Goal: Task Accomplishment & Management: Complete application form

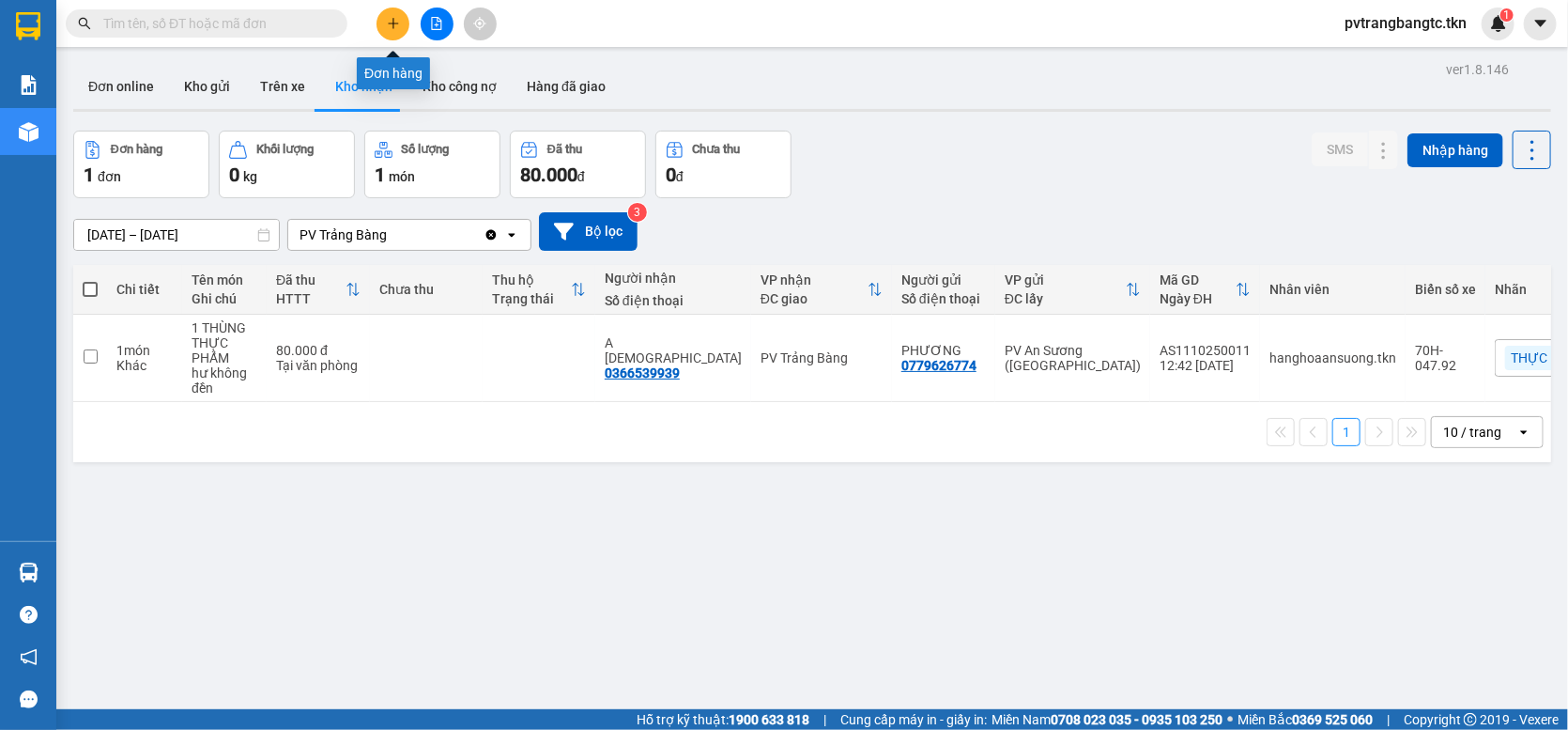
click at [401, 24] on button at bounding box center [393, 24] width 33 height 33
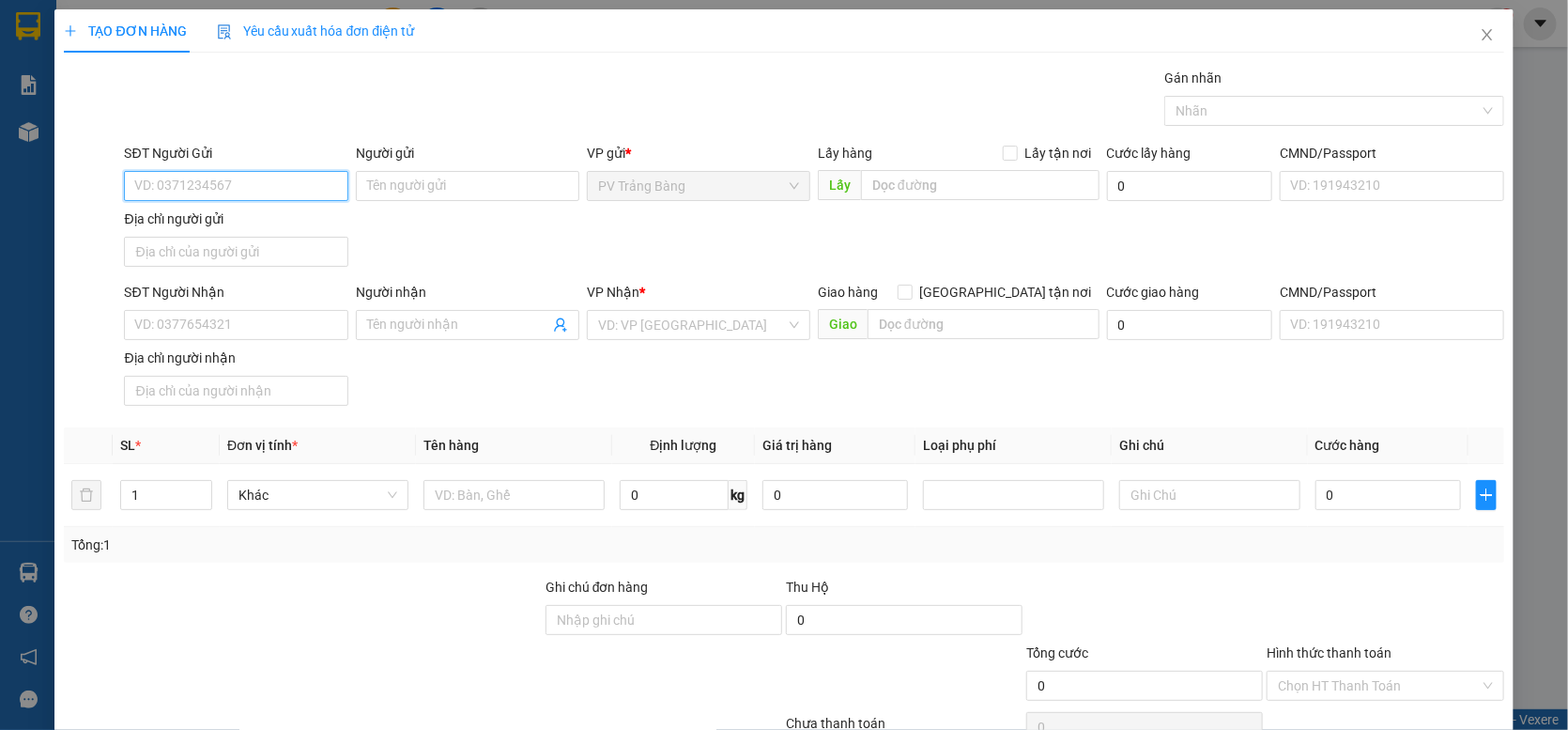
click at [306, 185] on input "SĐT Người Gửi" at bounding box center [235, 186] width 223 height 30
type input "0918612343"
click at [282, 224] on div "0918612343 - HOÀNG" at bounding box center [233, 223] width 199 height 21
type input "HOÀNG"
type input "0933472493"
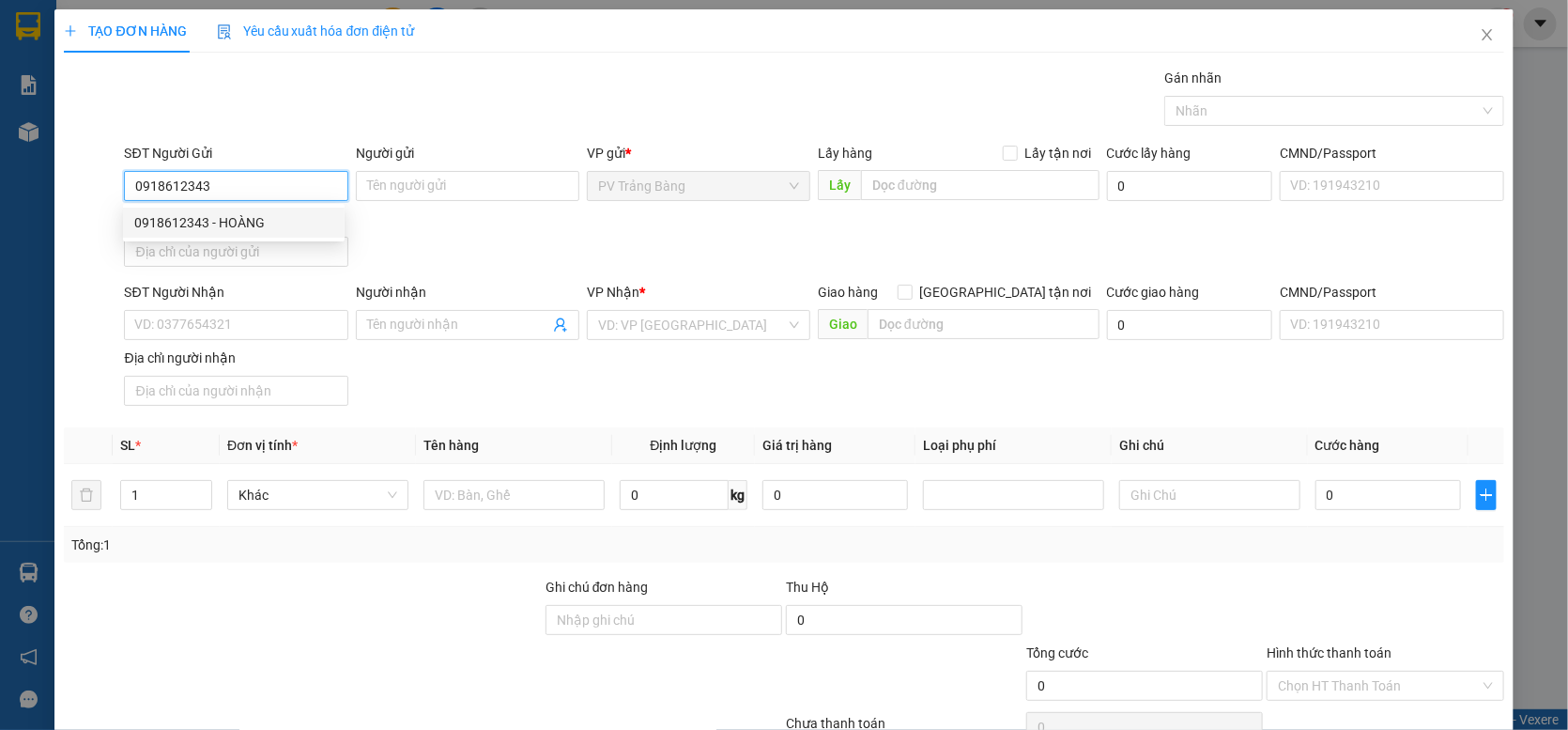
type input "DIỄM"
type input "30.000"
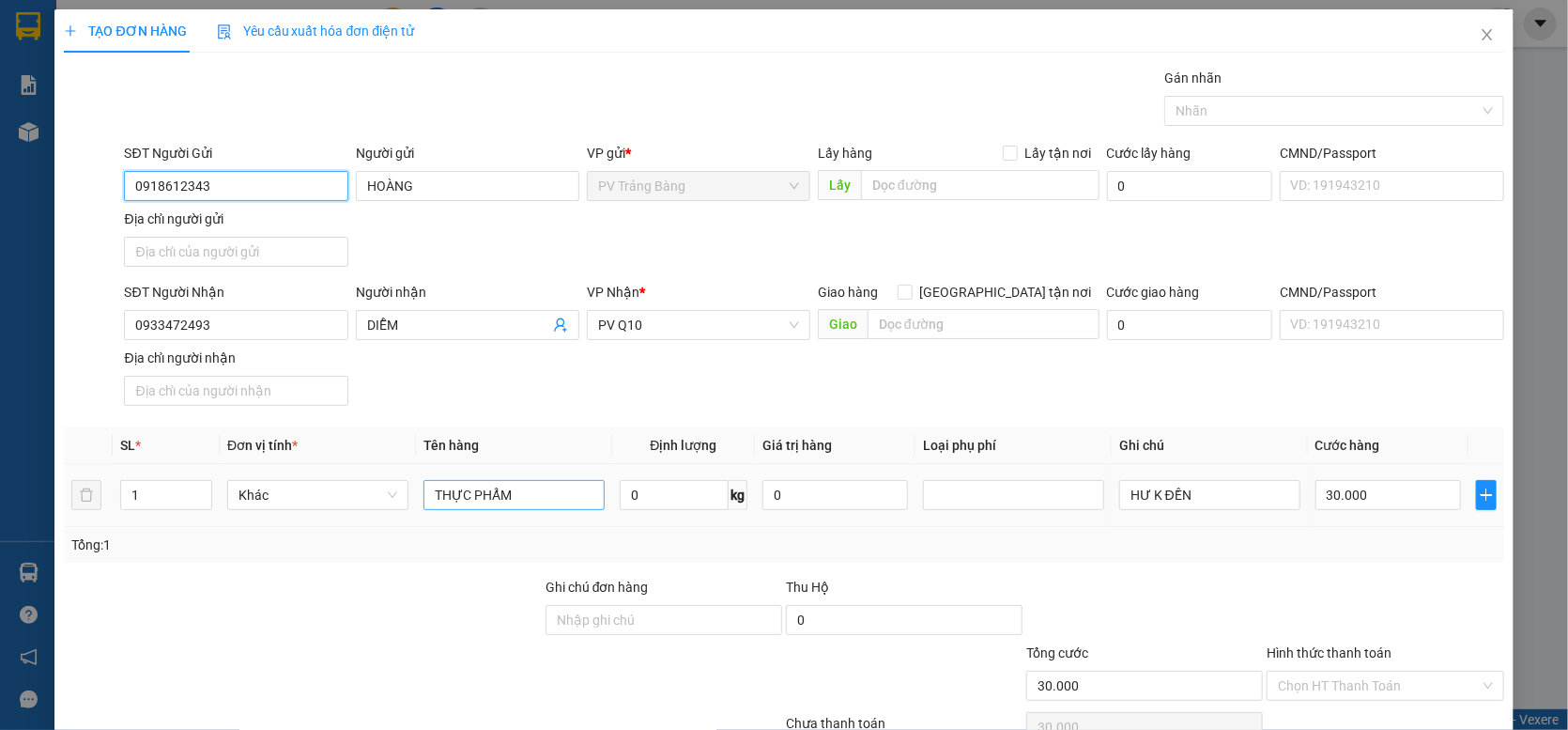
scroll to position [94, 0]
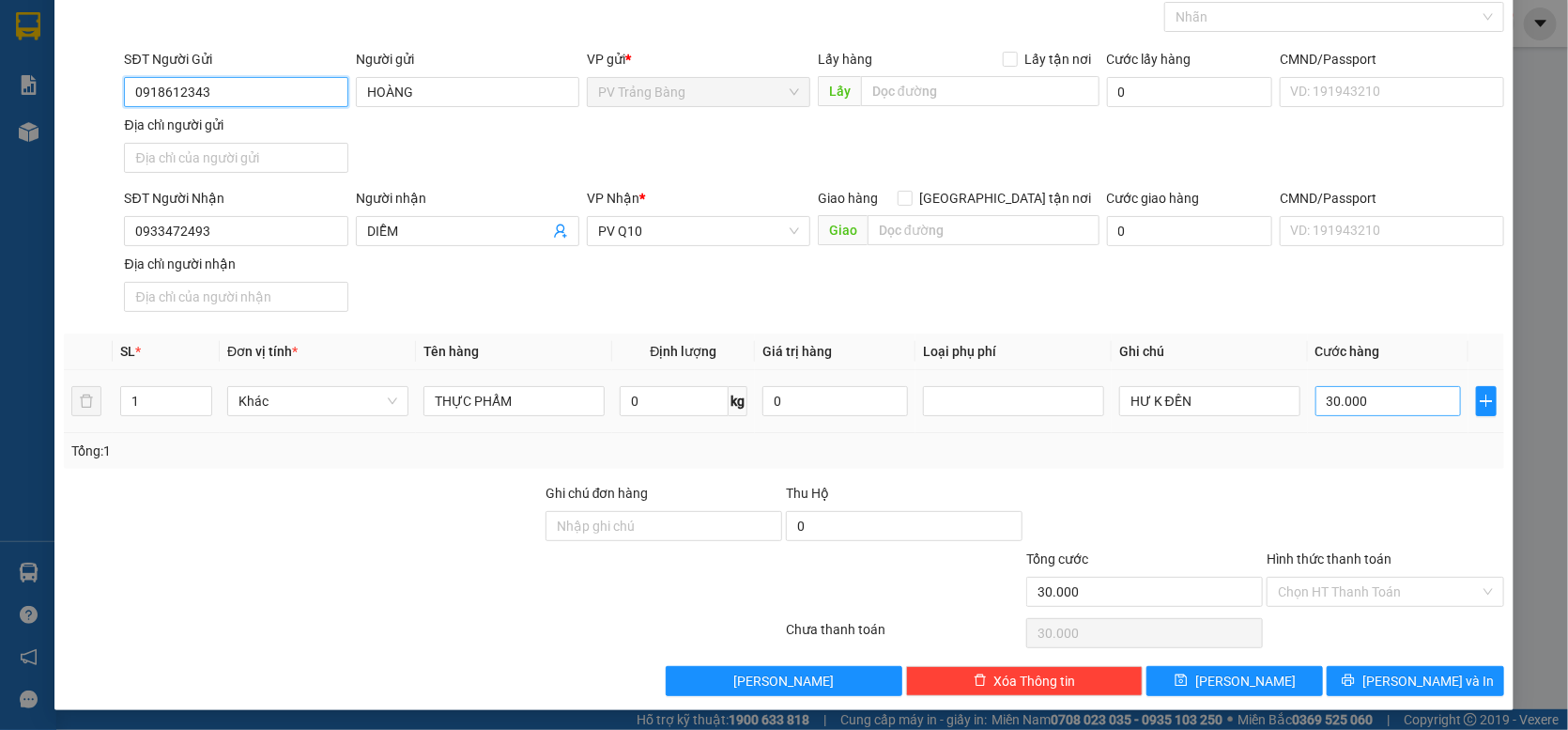
type input "0918612343"
click at [1376, 408] on input "30.000" at bounding box center [1388, 402] width 145 height 30
type input "0"
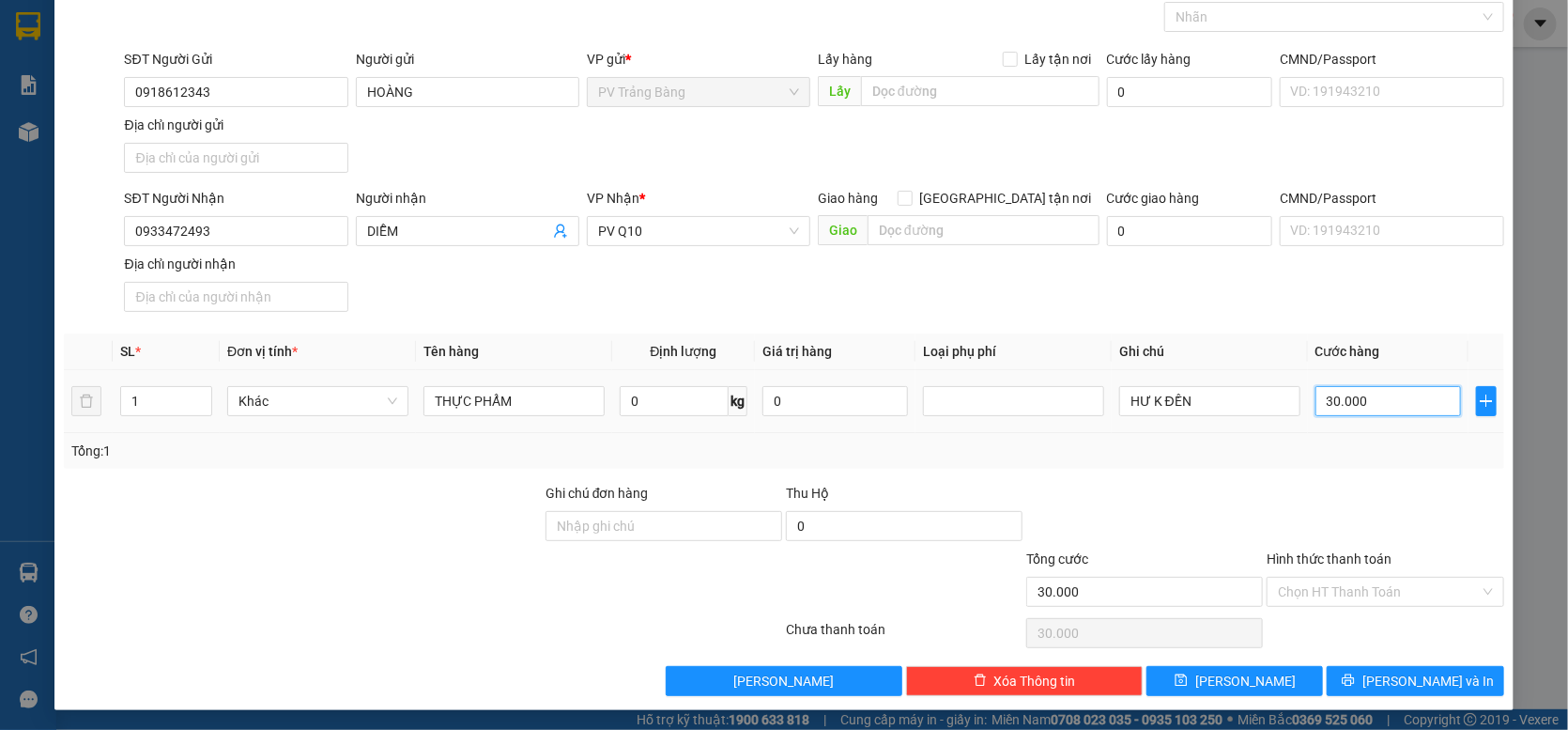
type input "0"
click at [1316, 406] on input "0" at bounding box center [1388, 402] width 145 height 30
type input "50"
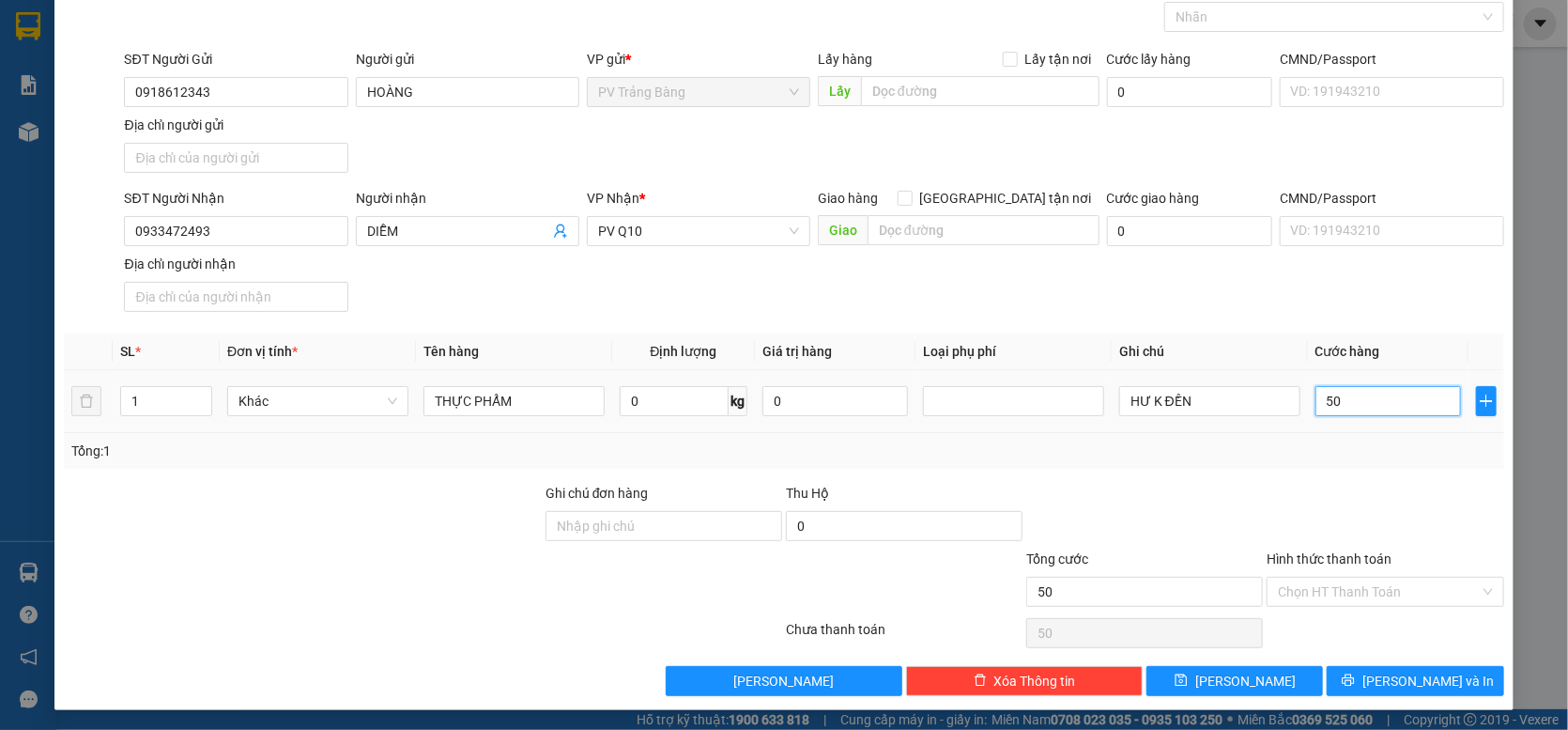
type input "500"
type input "5.000"
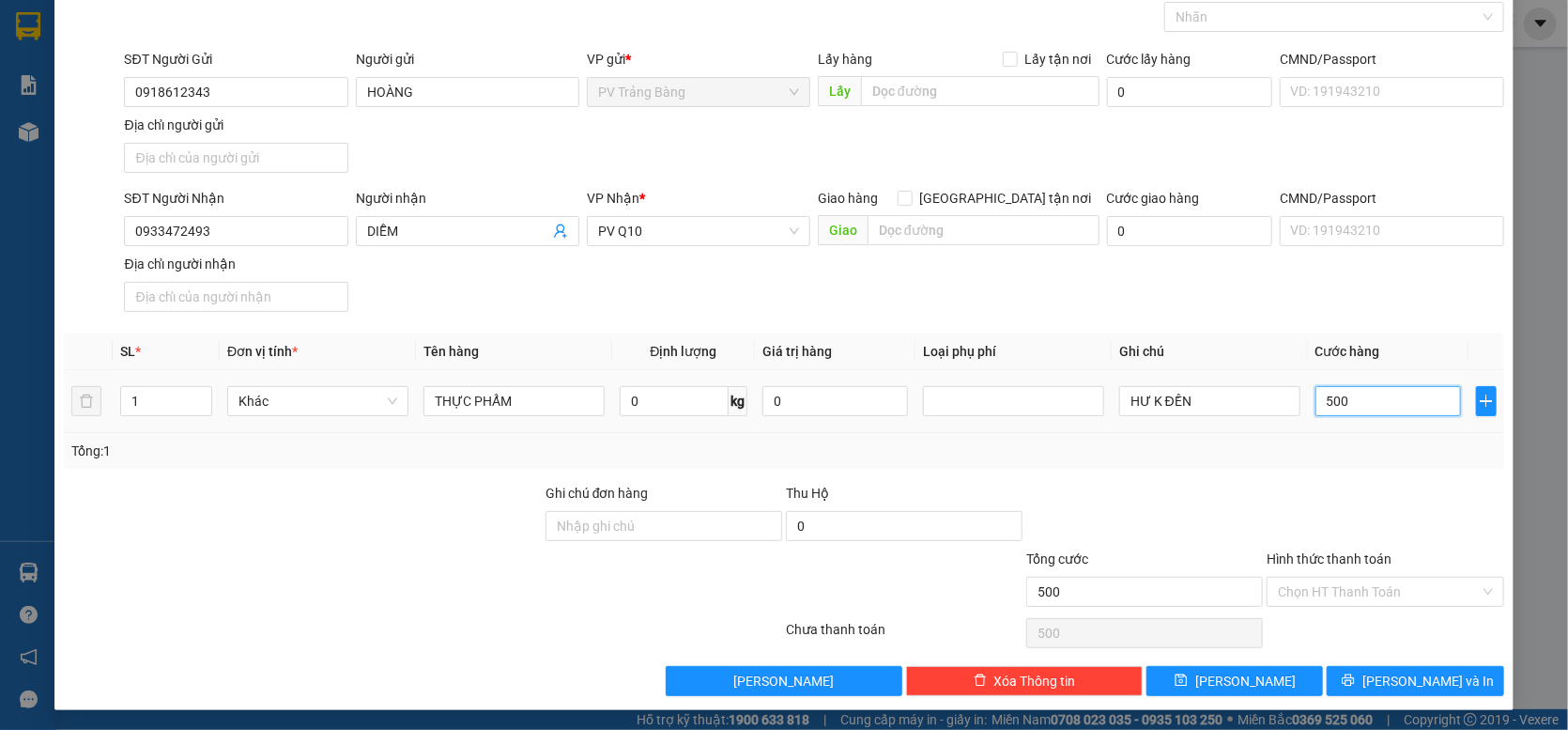
type input "5.000"
type input "50.000"
click at [1377, 596] on input "Hình thức thanh toán" at bounding box center [1378, 591] width 201 height 28
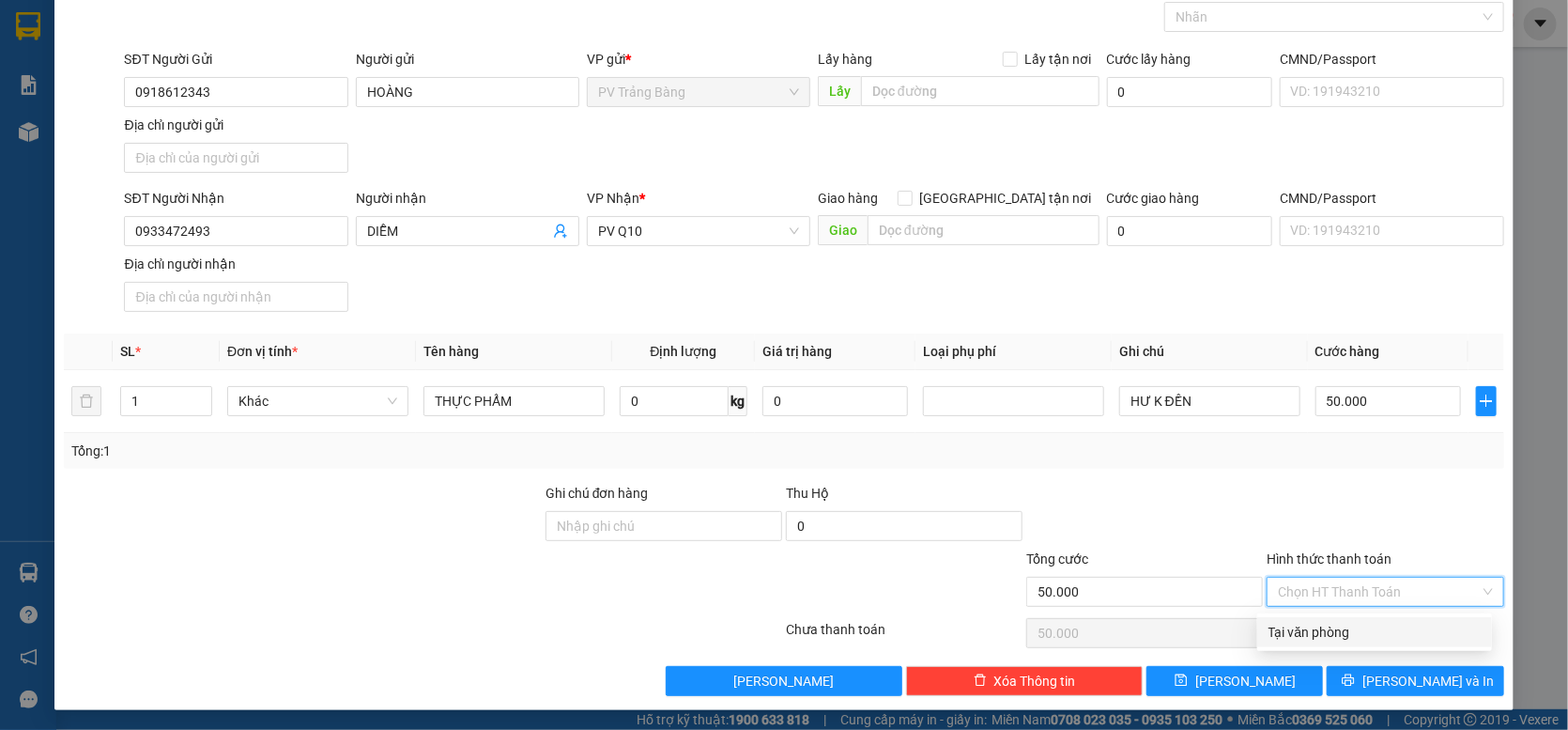
click at [1340, 631] on div "Tại văn phòng" at bounding box center [1374, 632] width 213 height 21
type input "0"
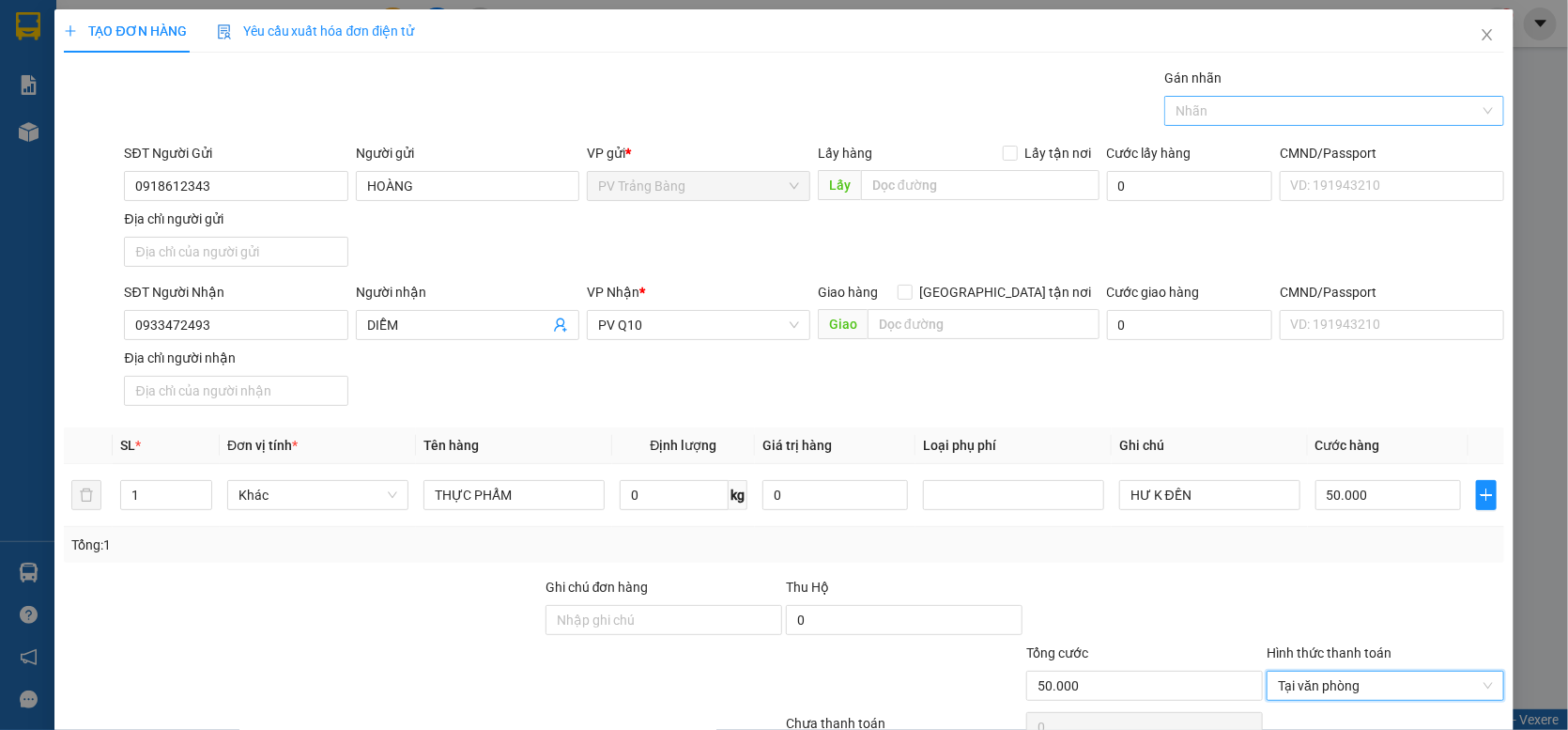
click at [1226, 113] on div at bounding box center [1324, 111] width 310 height 23
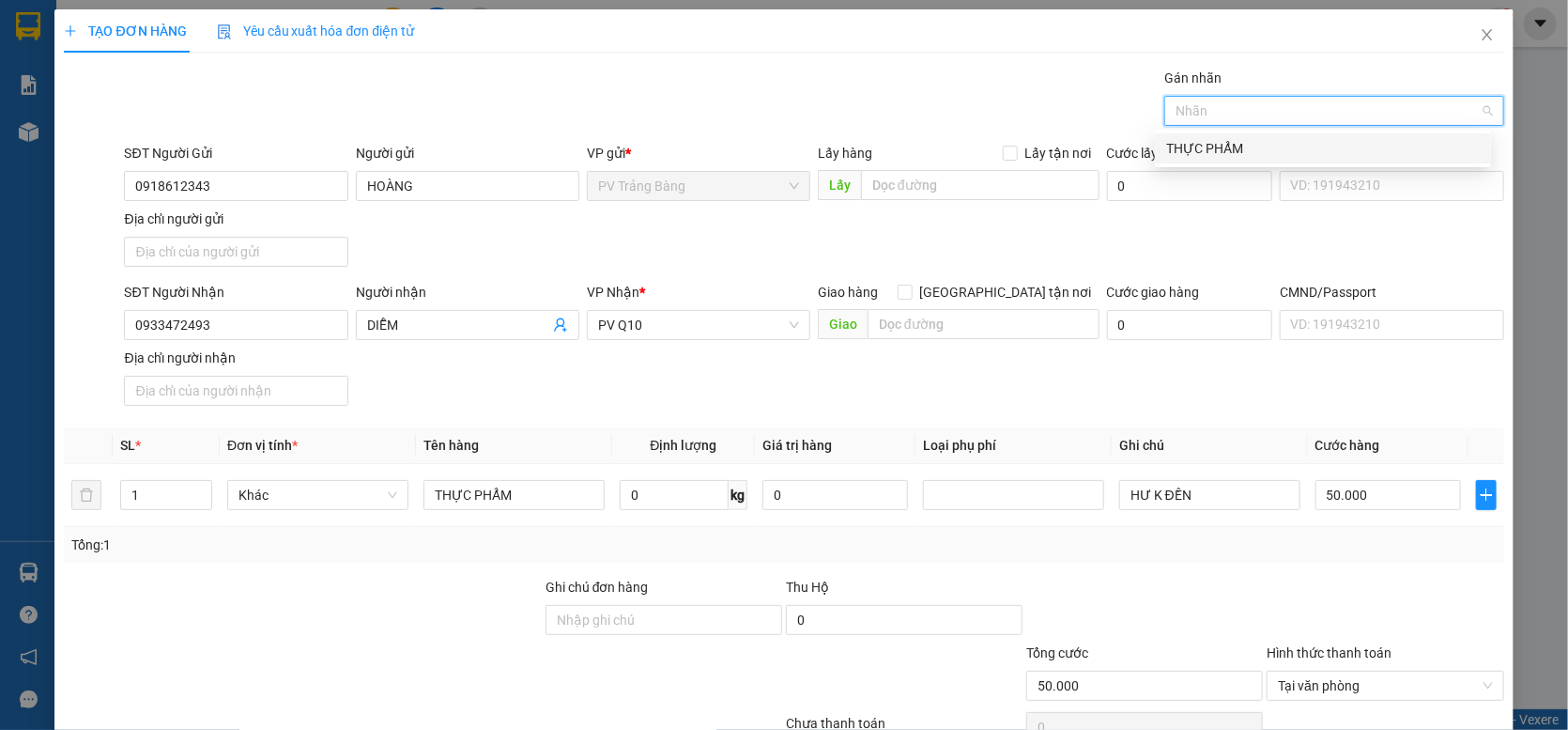
click at [1234, 144] on div "THỰC PHẨM" at bounding box center [1323, 148] width 313 height 21
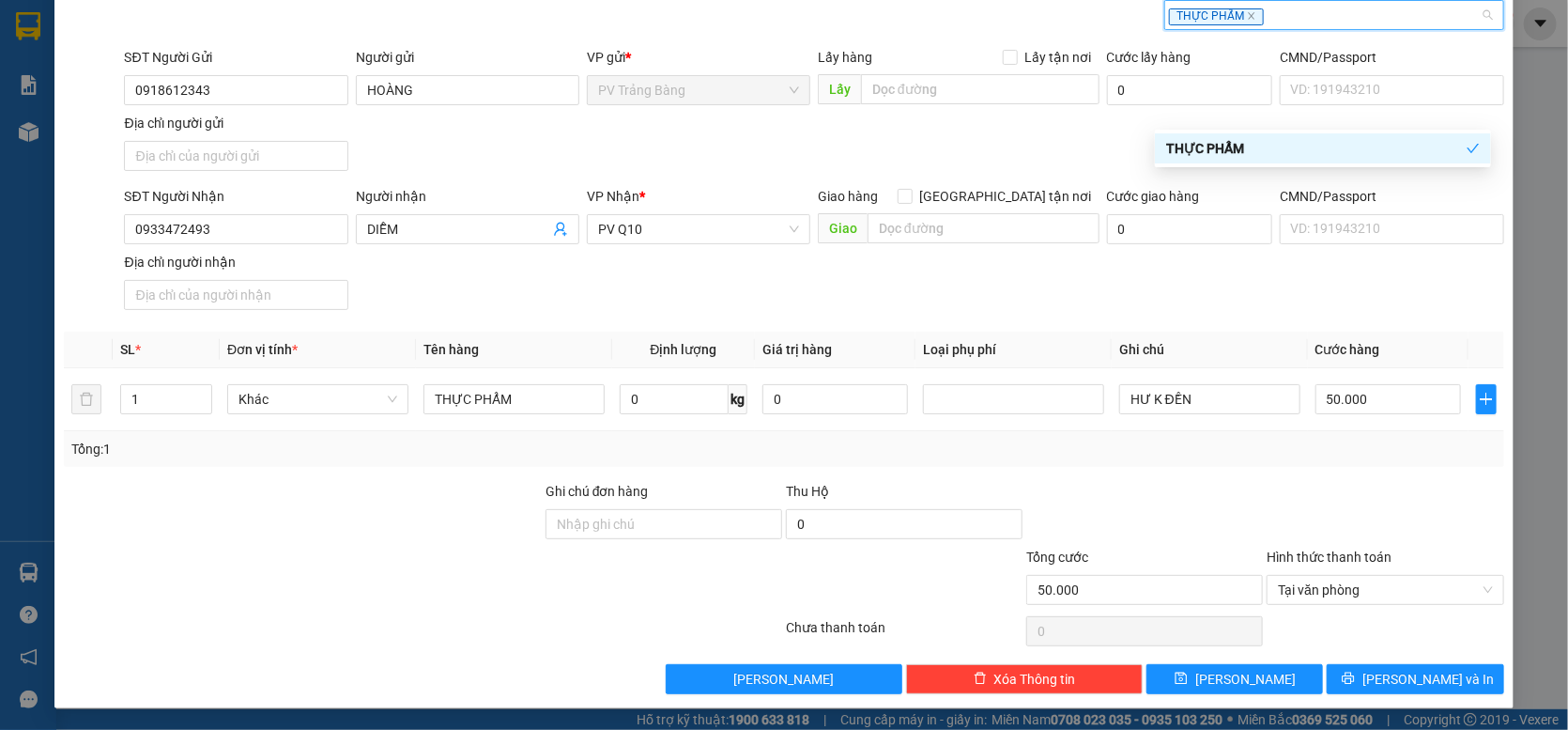
scroll to position [99, 0]
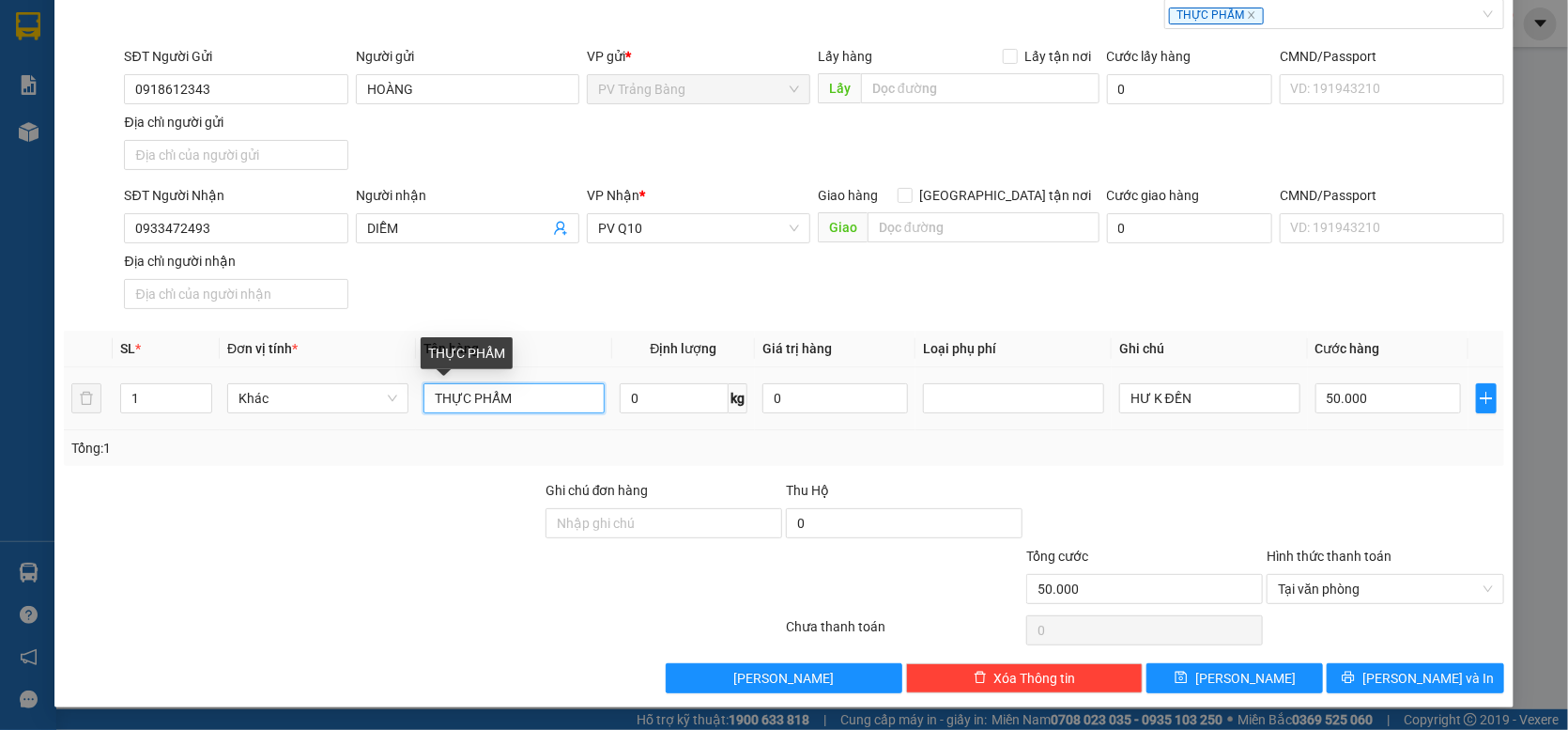
click at [570, 393] on input "THỰC PHẨM" at bounding box center [513, 399] width 181 height 30
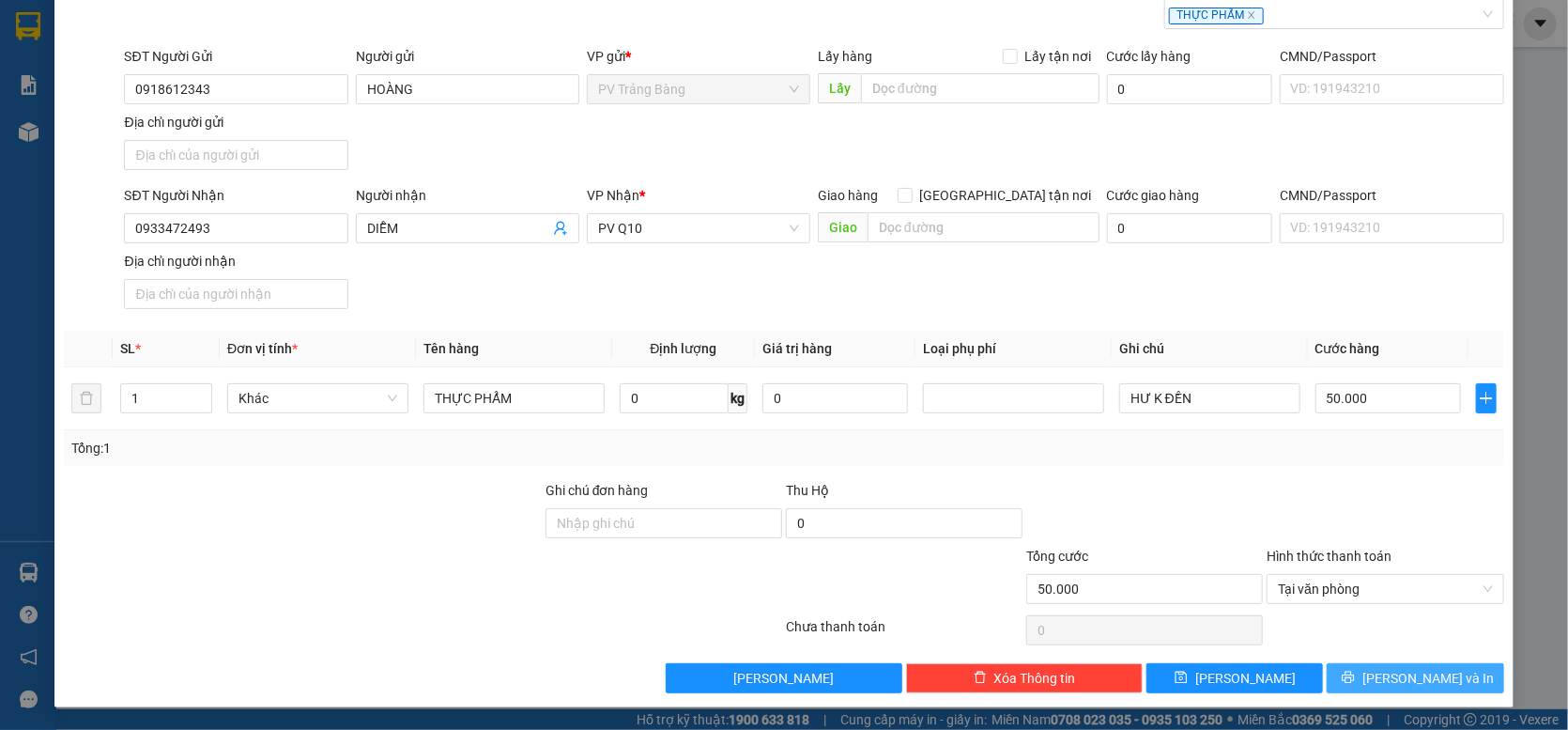
click at [1354, 673] on icon "printer" at bounding box center [1349, 677] width 13 height 13
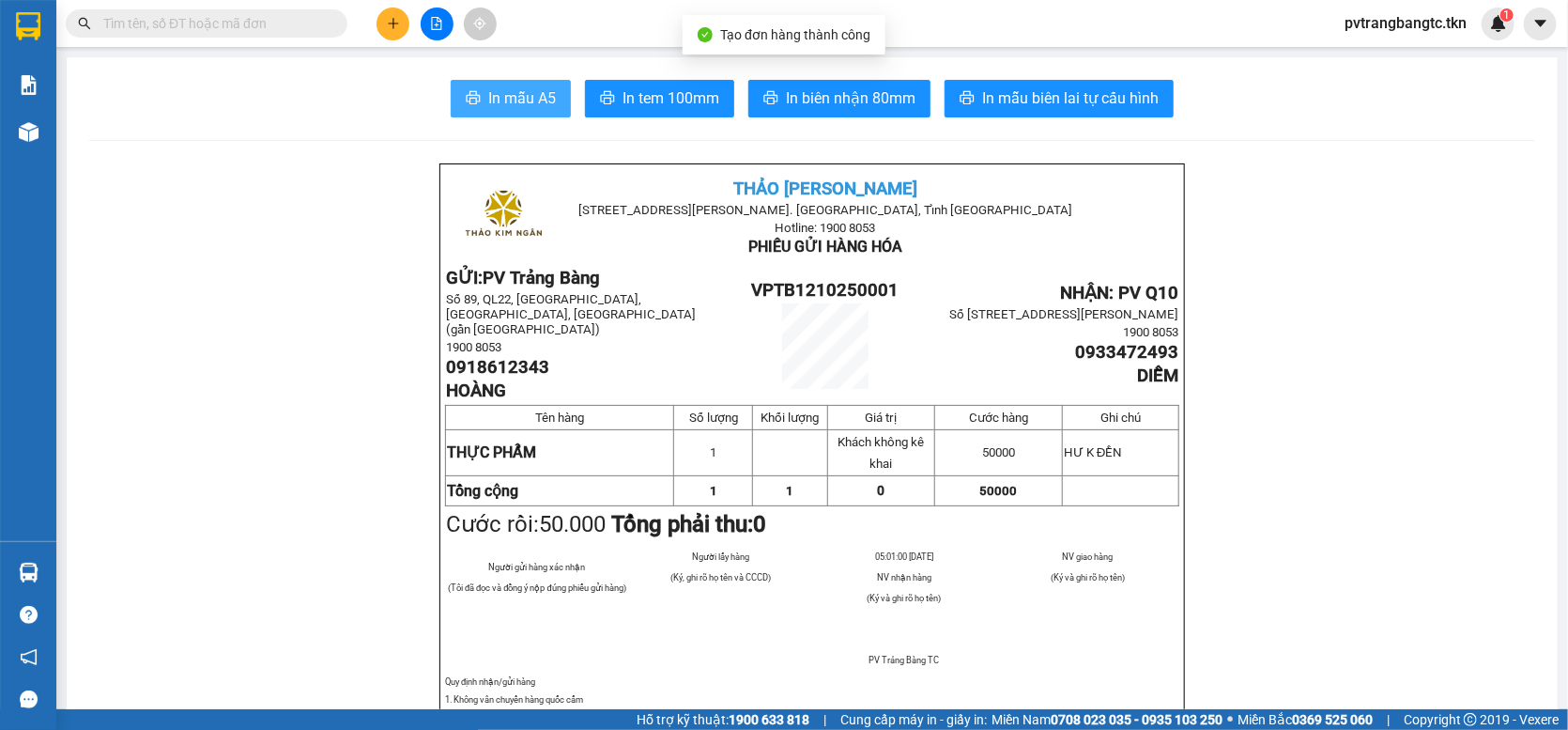
click at [515, 96] on span "In mẫu A5" at bounding box center [521, 98] width 67 height 24
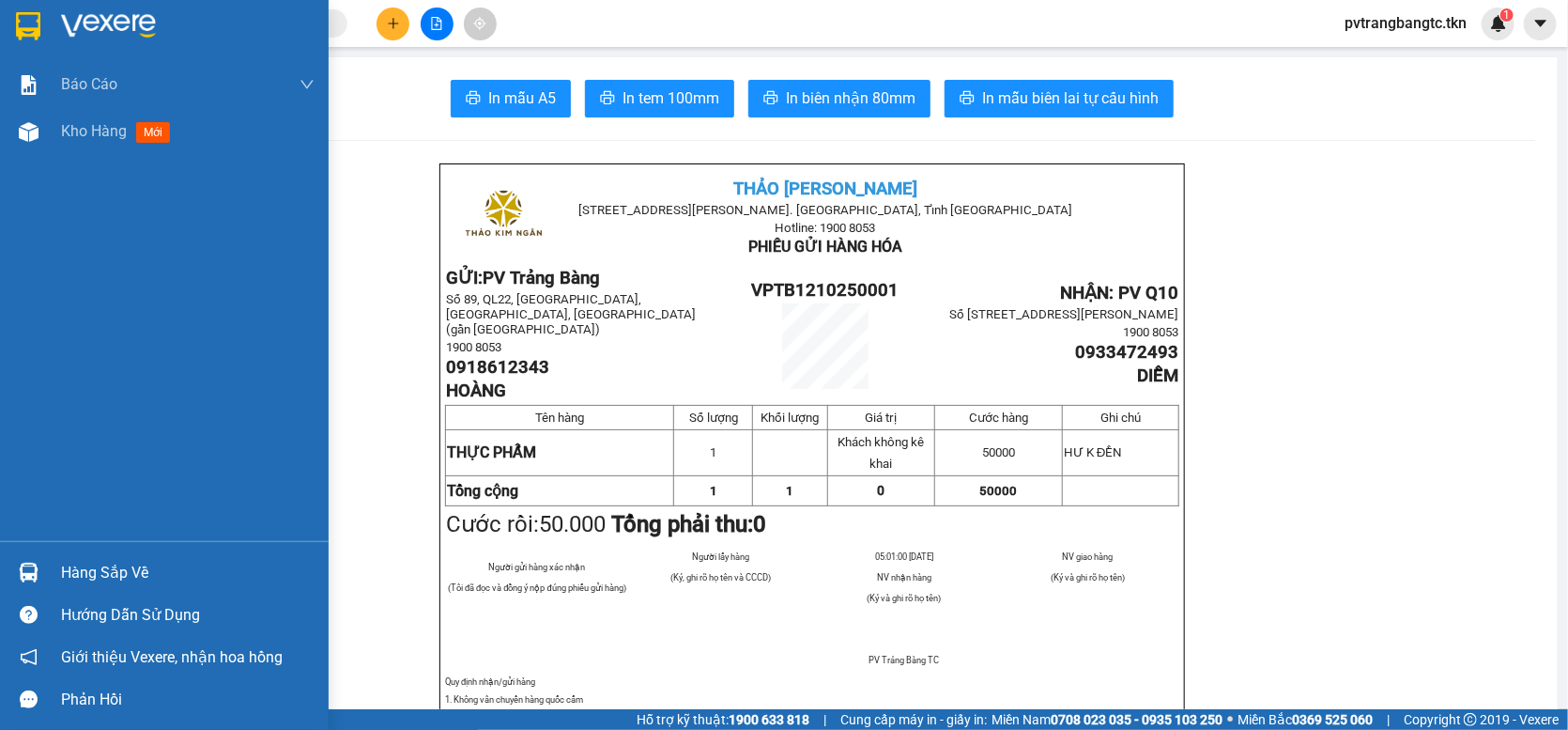
click at [22, 13] on img at bounding box center [28, 27] width 25 height 28
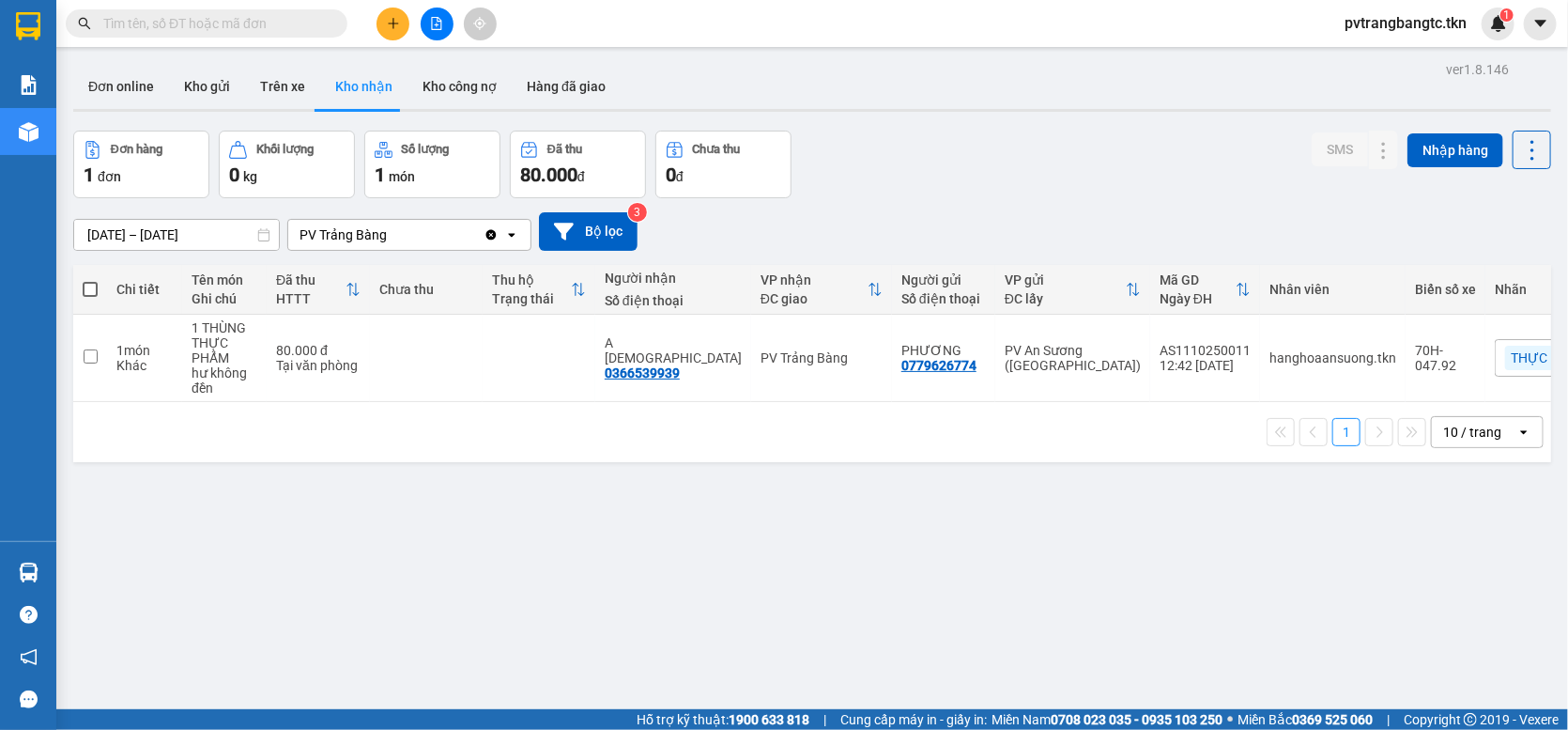
click at [959, 215] on div "[DATE] – [DATE] Press the down arrow key to interact with the calendar and sele…" at bounding box center [812, 232] width 1478 height 66
click at [218, 86] on button "Kho gửi" at bounding box center [207, 85] width 76 height 45
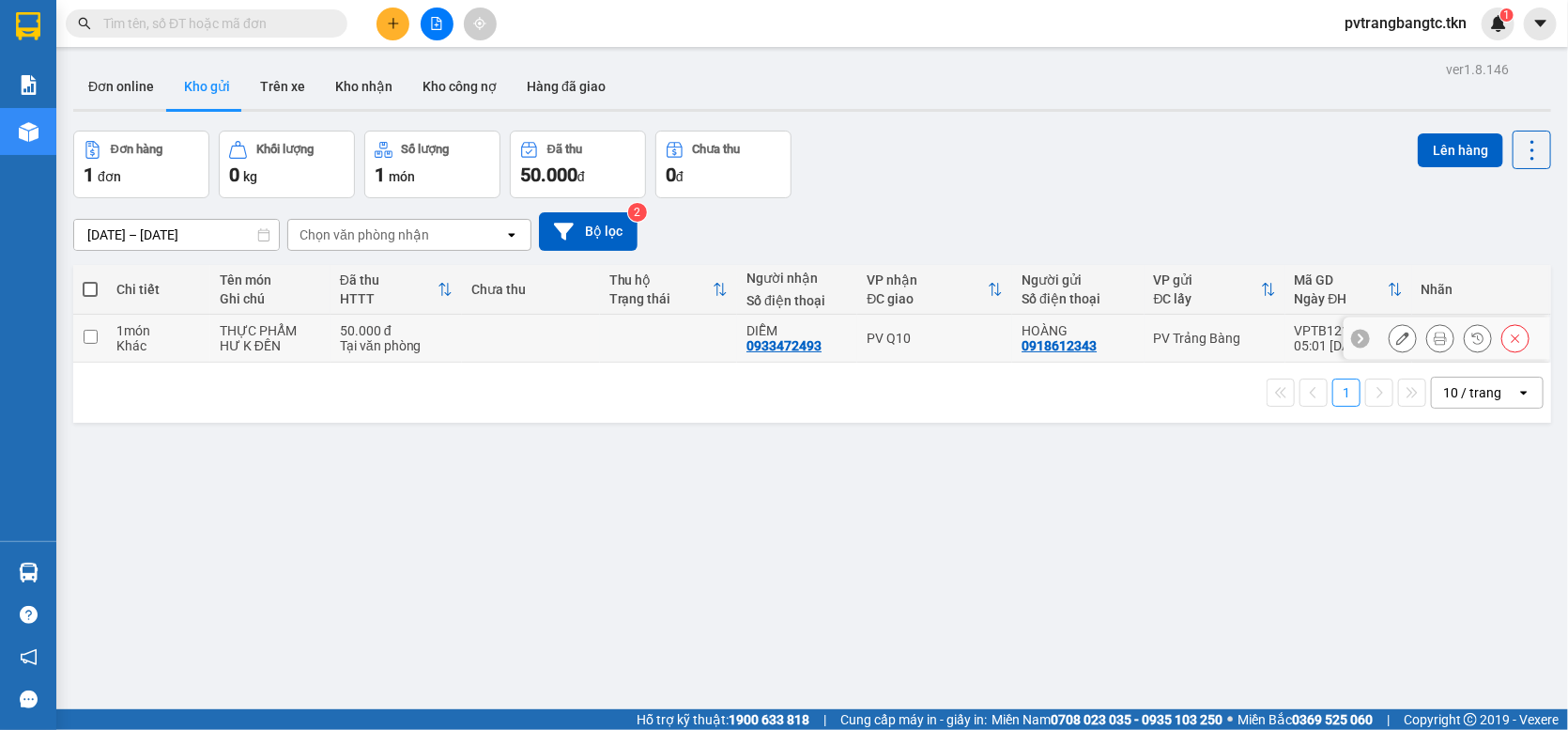
click at [94, 344] on input "checkbox" at bounding box center [90, 336] width 14 height 14
checkbox input "true"
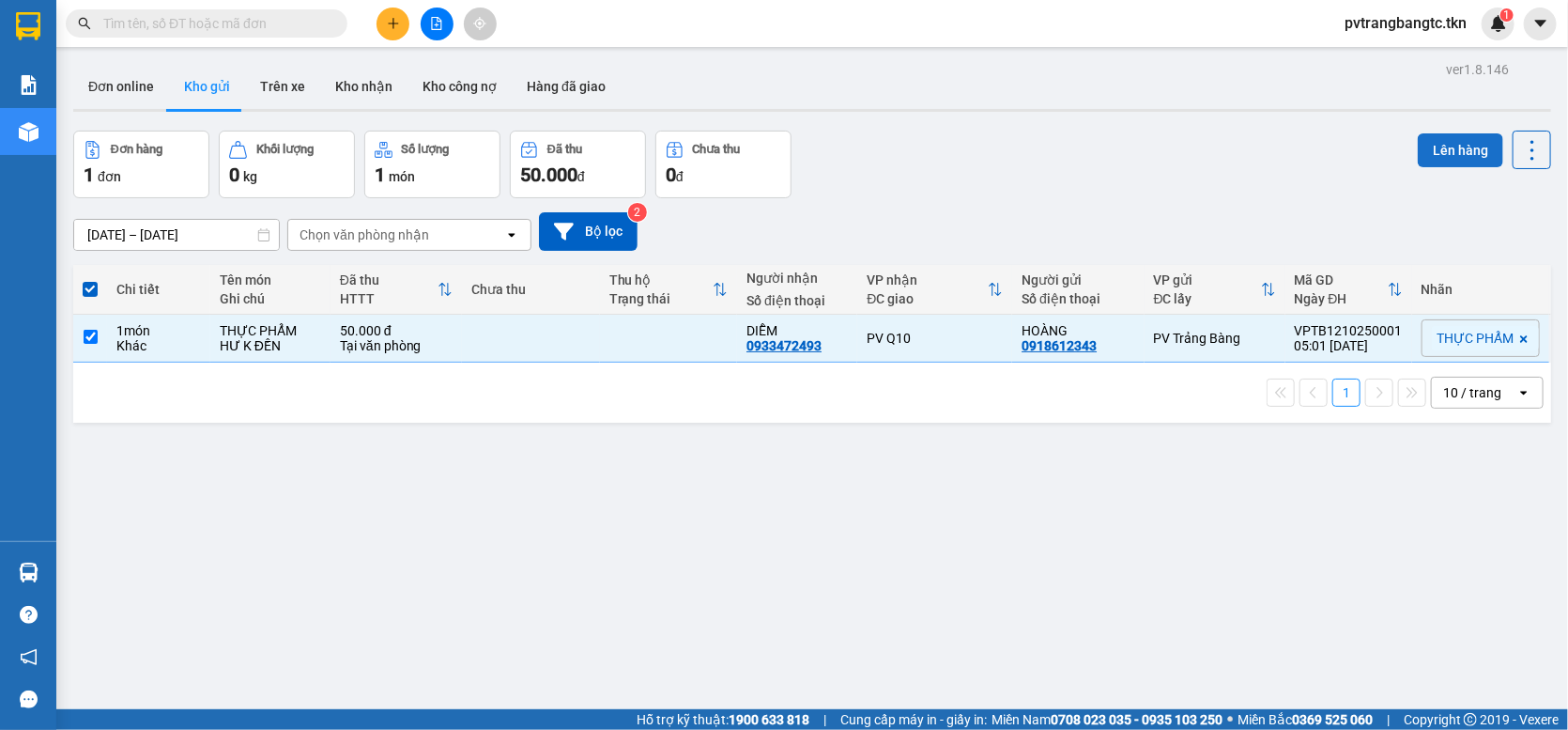
click at [1444, 145] on button "Lên hàng" at bounding box center [1461, 150] width 85 height 34
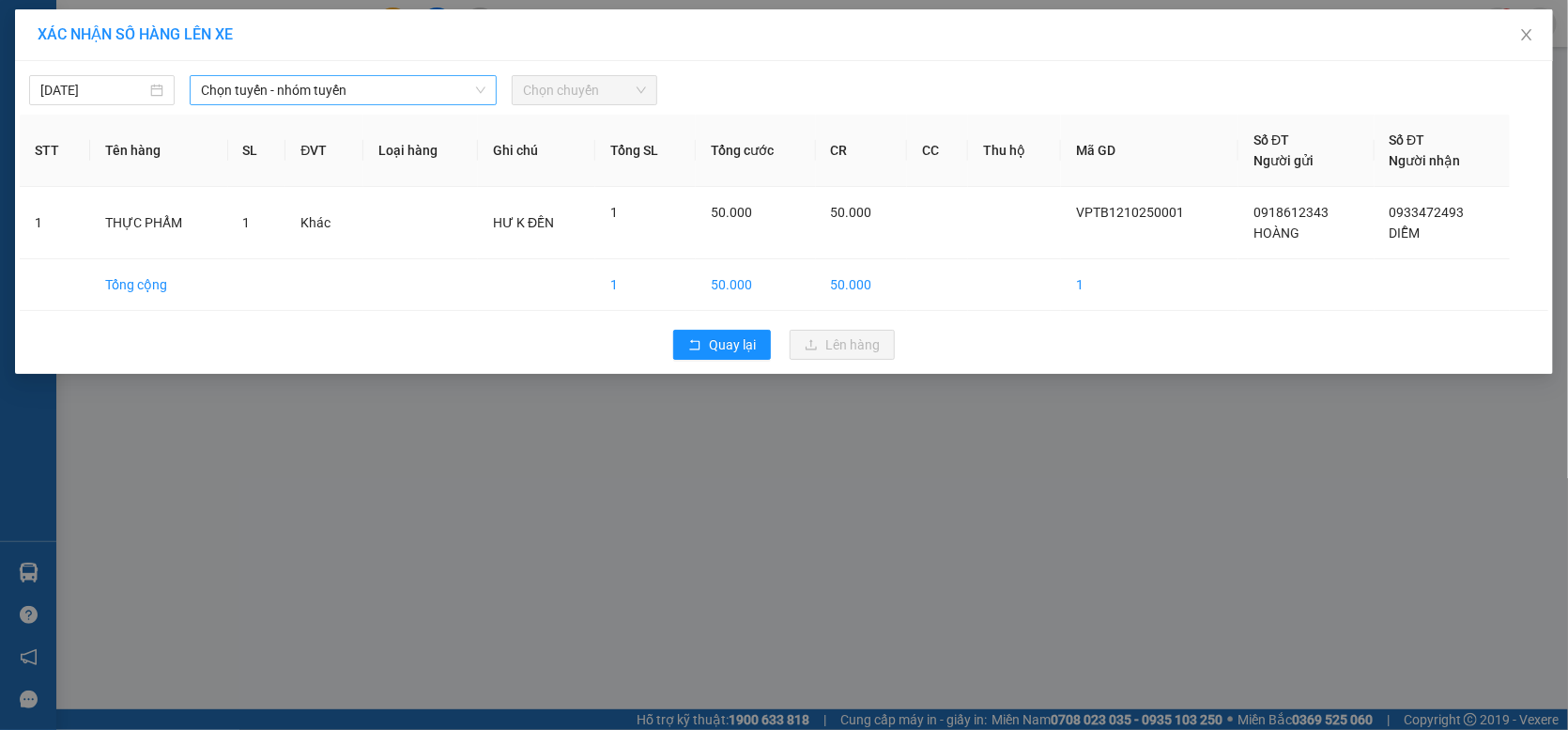
click at [334, 97] on span "Chọn tuyến - nhóm tuyến" at bounding box center [344, 90] width 285 height 28
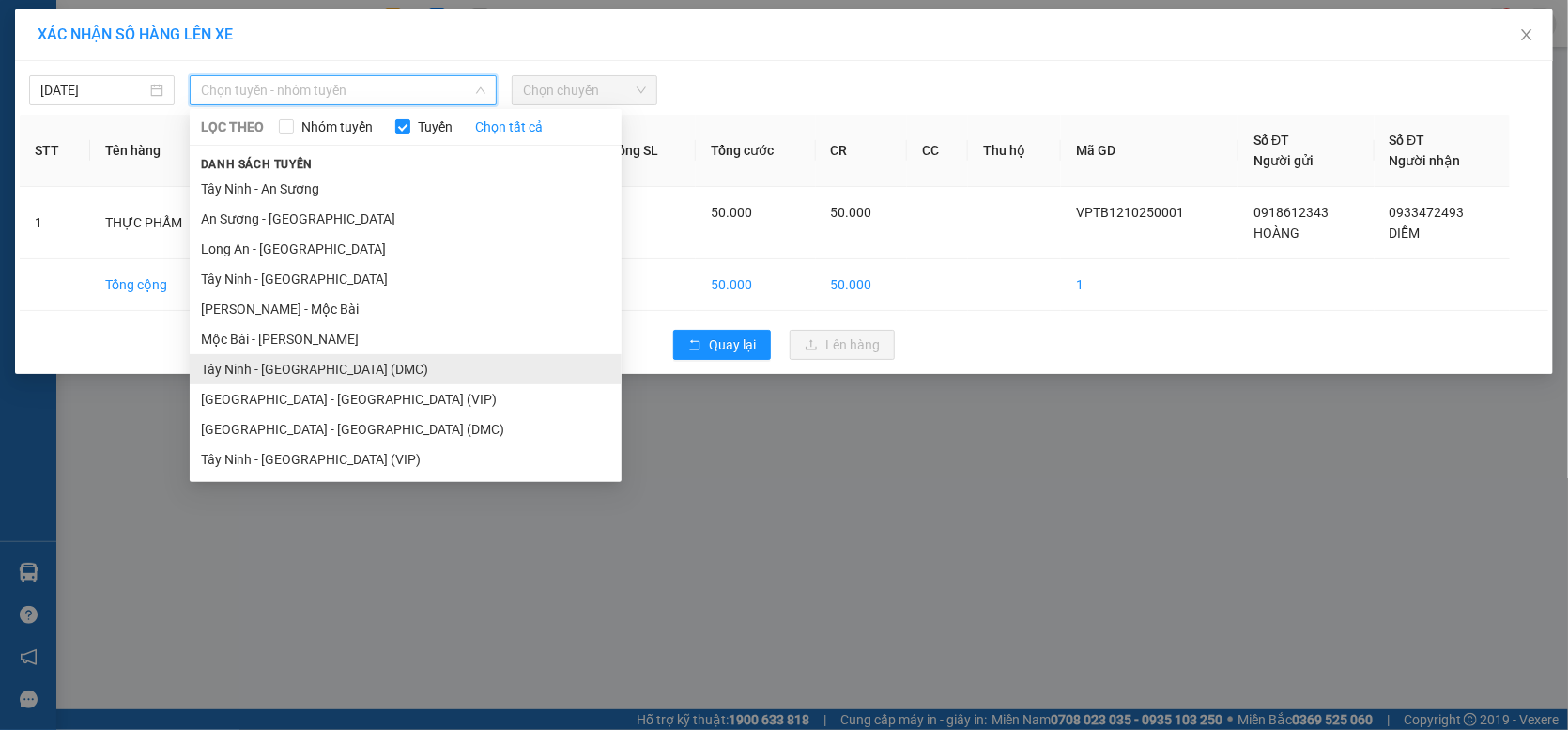
click at [302, 374] on li "Tây Ninh - [GEOGRAPHIC_DATA] (DMC)" at bounding box center [405, 369] width 432 height 30
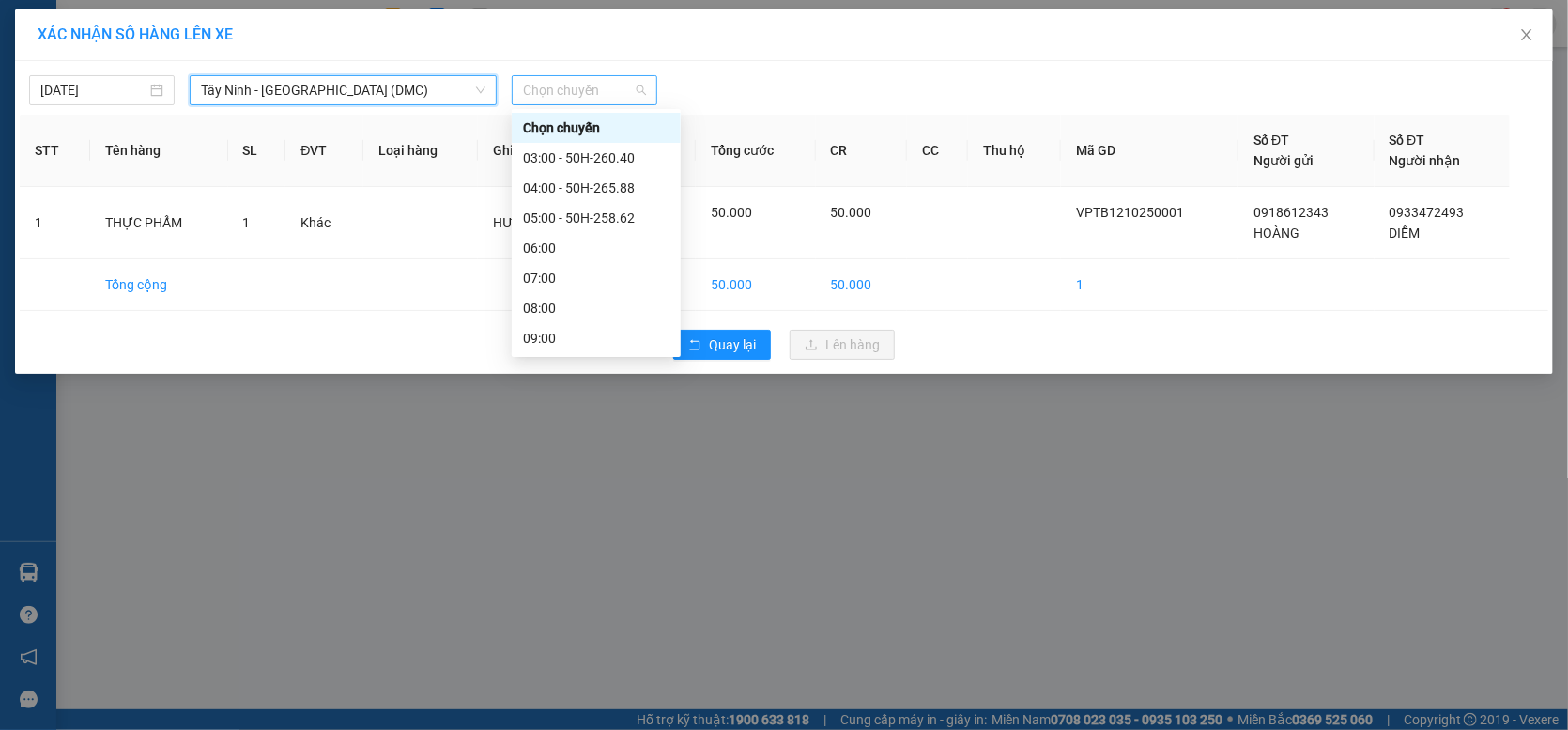
click at [544, 95] on span "Chọn chuyến" at bounding box center [585, 90] width 123 height 28
click at [338, 93] on span "Tây Ninh - [GEOGRAPHIC_DATA] (DMC)" at bounding box center [344, 90] width 285 height 28
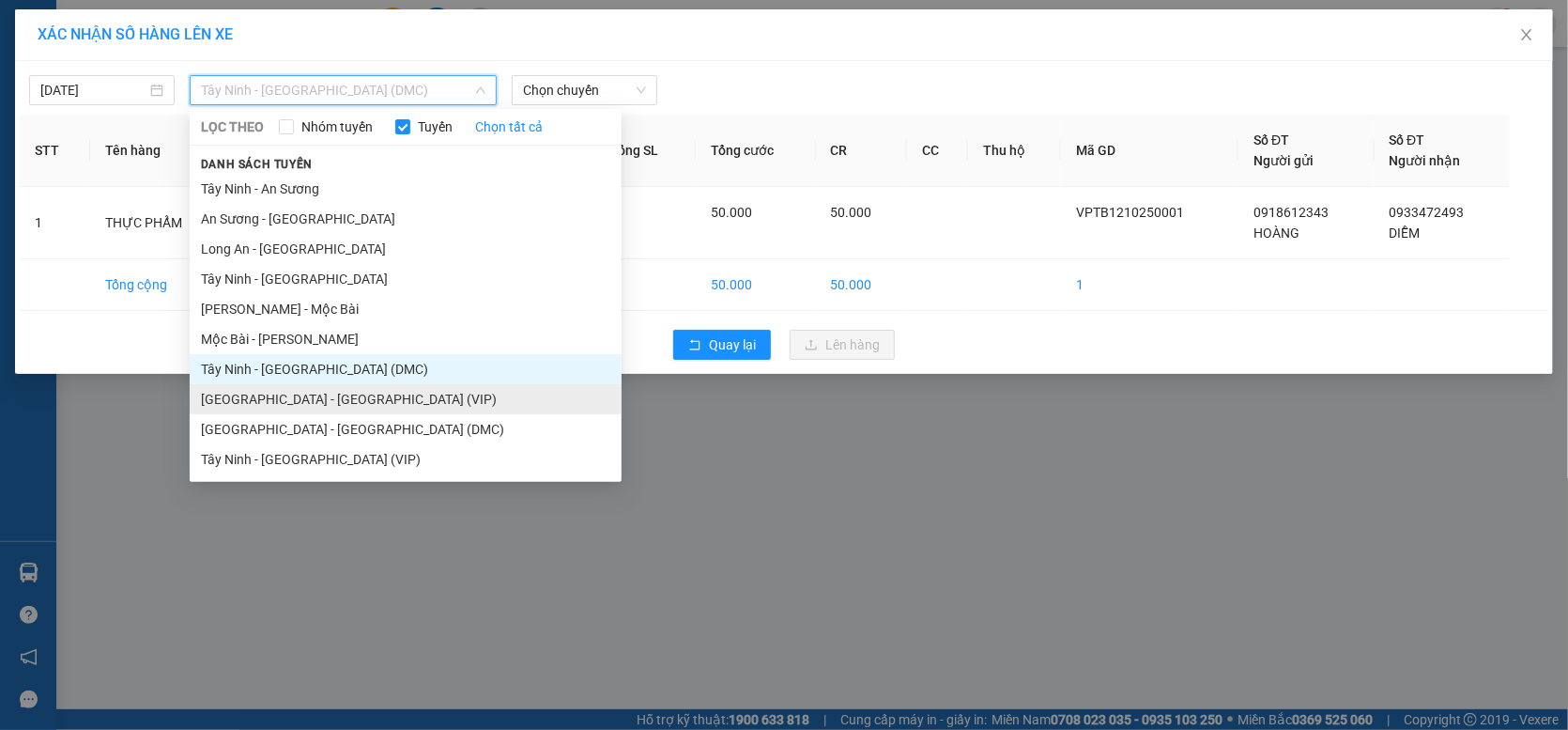
click at [336, 403] on li "[GEOGRAPHIC_DATA] - [GEOGRAPHIC_DATA] (VIP)" at bounding box center [405, 400] width 432 height 30
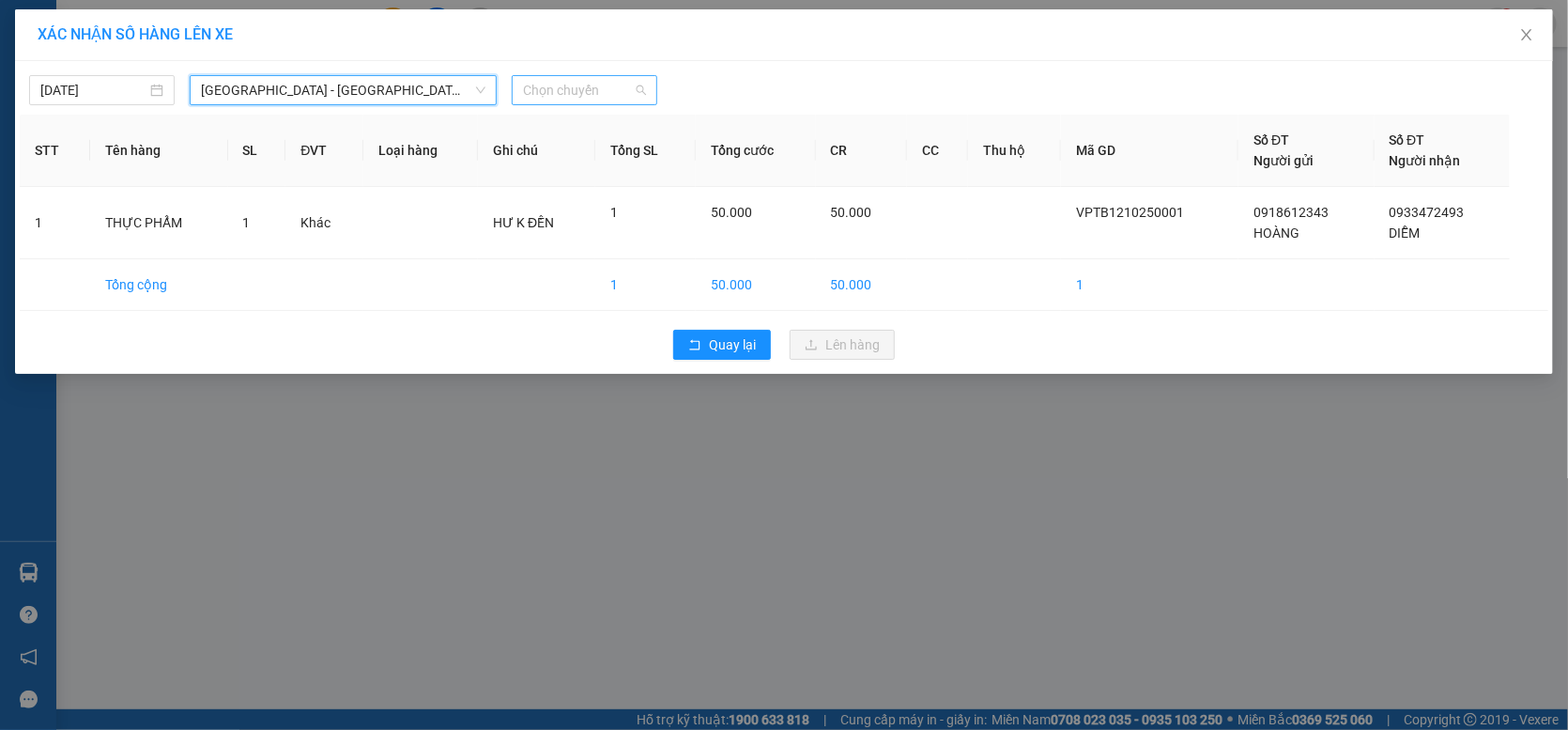
click at [549, 92] on span "Chọn chuyến" at bounding box center [585, 90] width 123 height 28
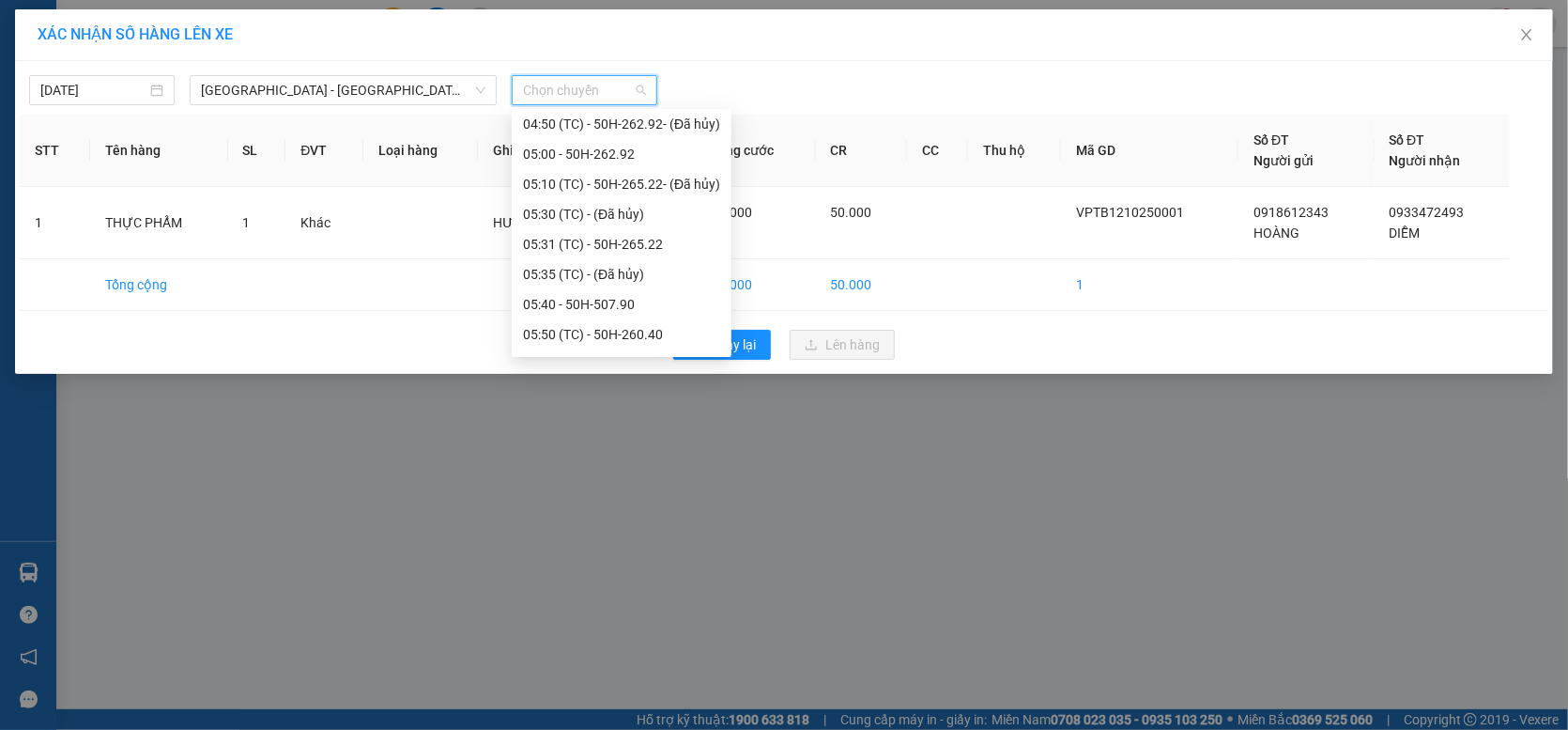
scroll to position [188, 0]
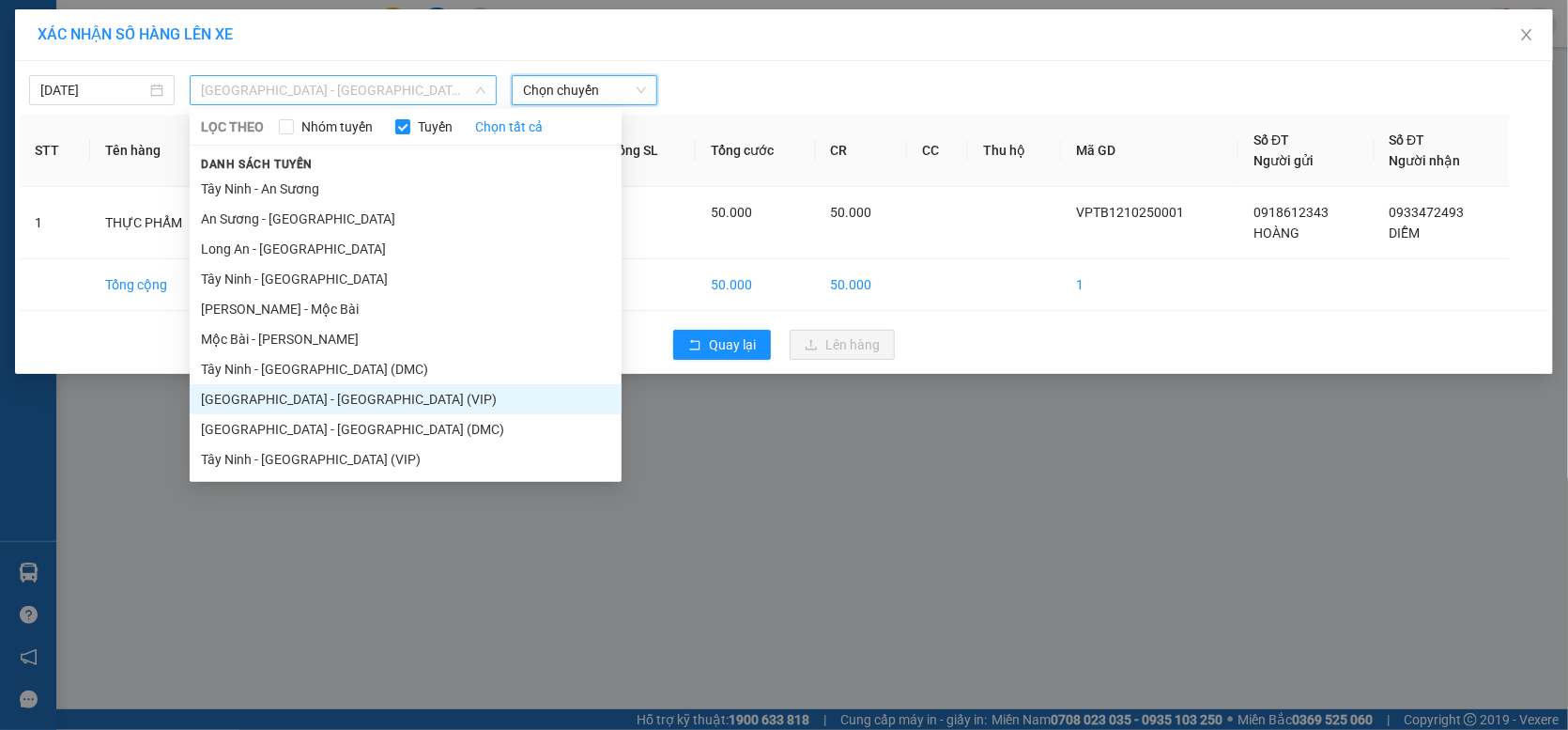
click at [344, 80] on span "[GEOGRAPHIC_DATA] - [GEOGRAPHIC_DATA] (VIP)" at bounding box center [344, 90] width 285 height 28
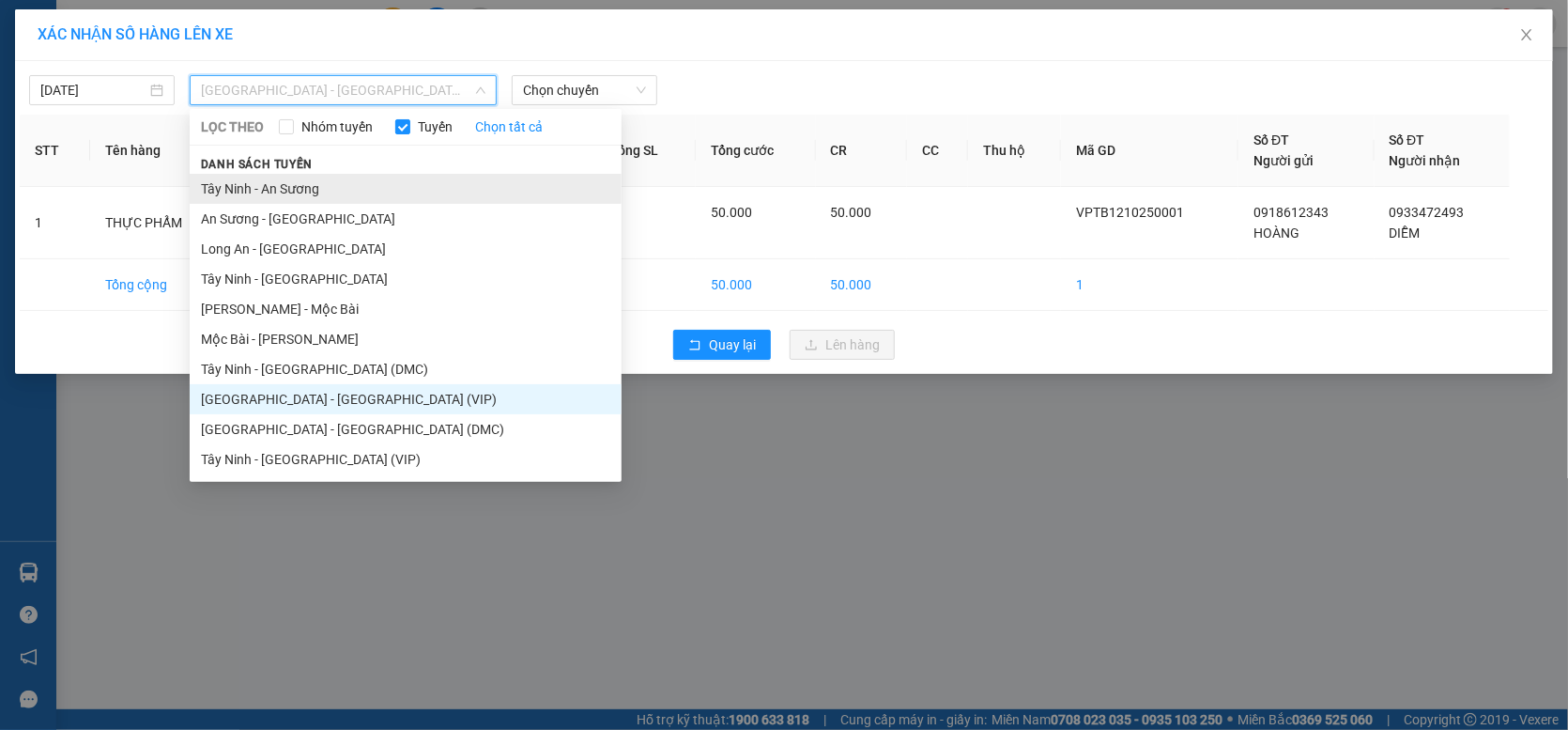
click at [338, 186] on li "Tây Ninh - An Sương" at bounding box center [405, 189] width 432 height 30
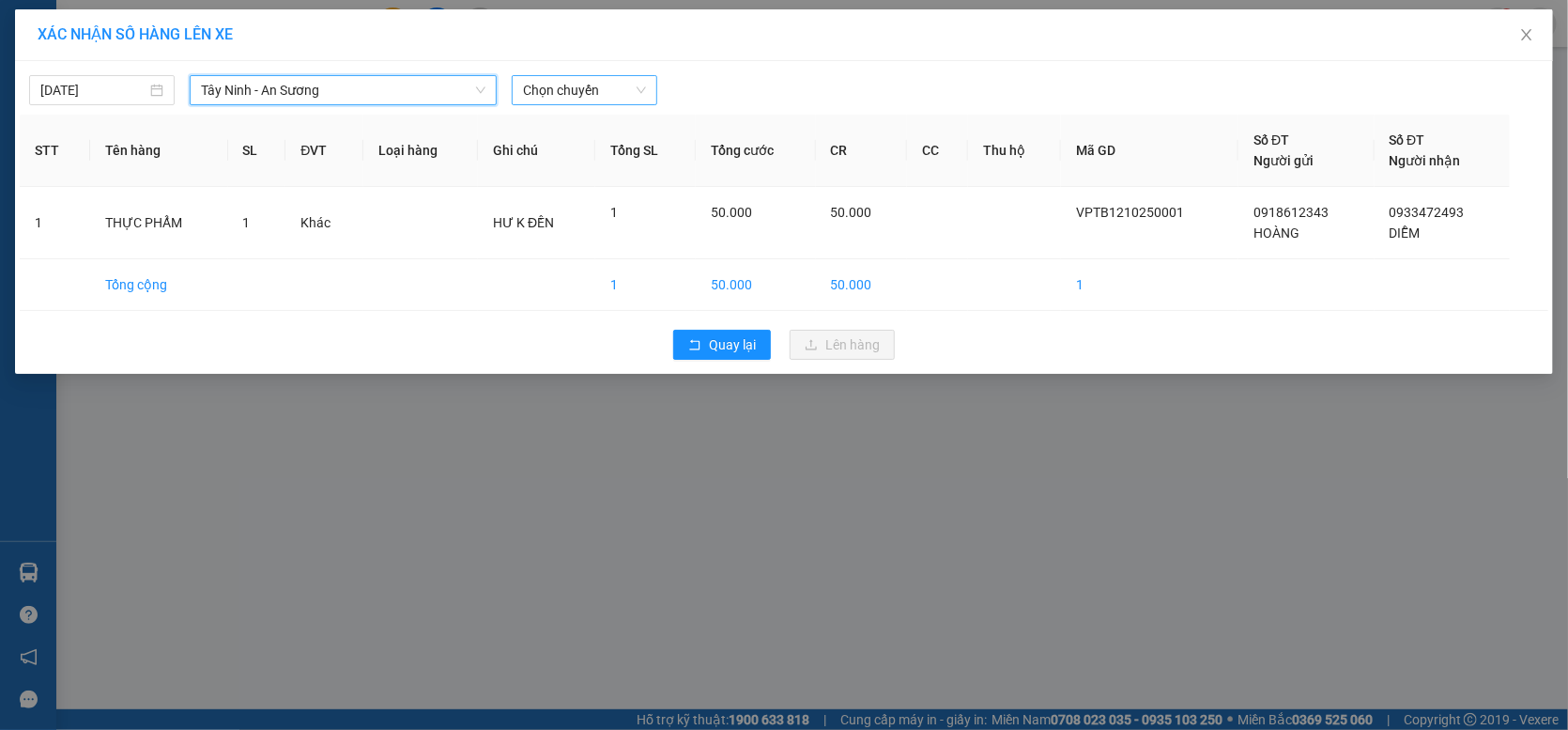
click at [575, 92] on span "Chọn chuyến" at bounding box center [585, 90] width 123 height 28
click at [338, 99] on span "Tây Ninh - An Sương" at bounding box center [344, 90] width 285 height 28
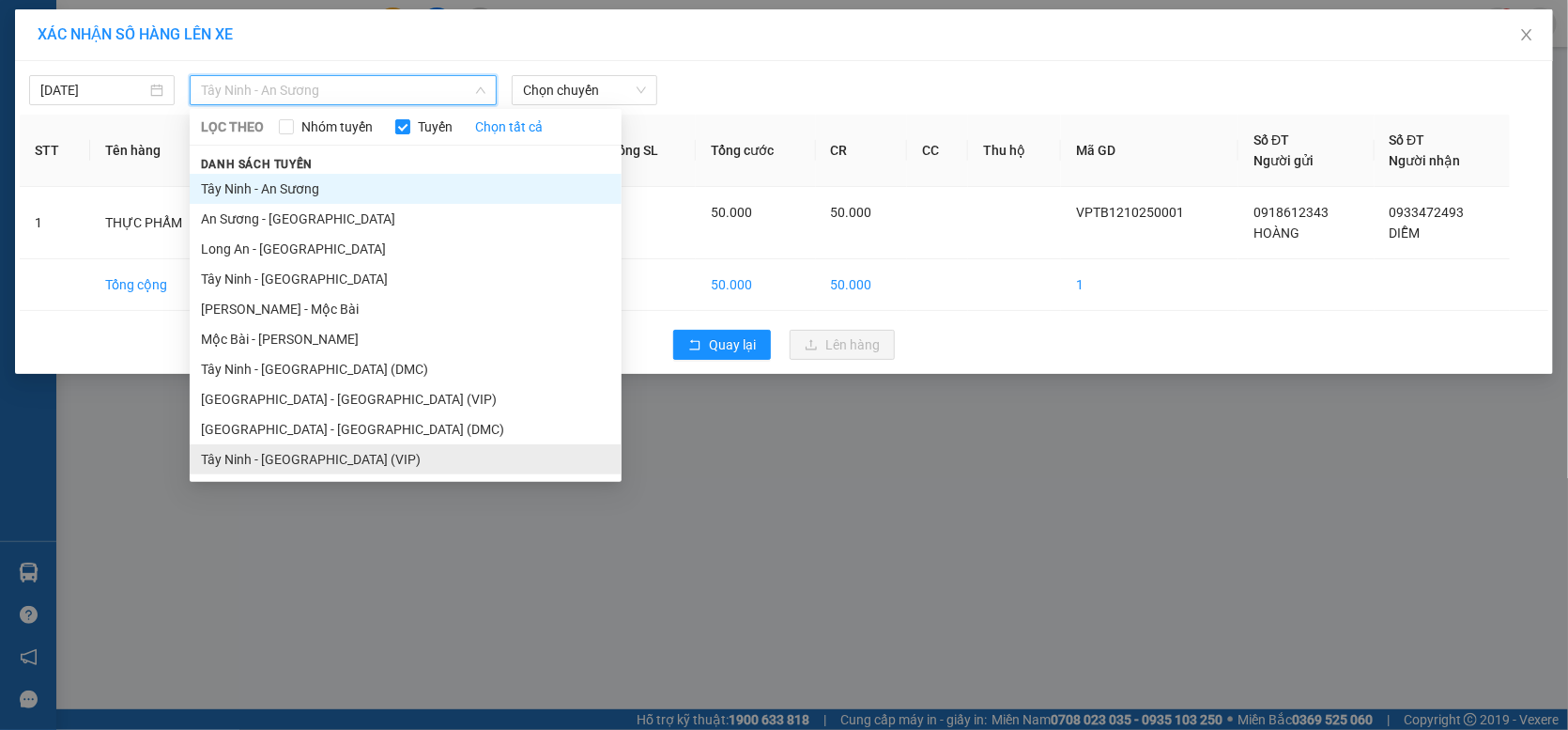
click at [327, 455] on li "Tây Ninh - [GEOGRAPHIC_DATA] (VIP)" at bounding box center [405, 459] width 432 height 30
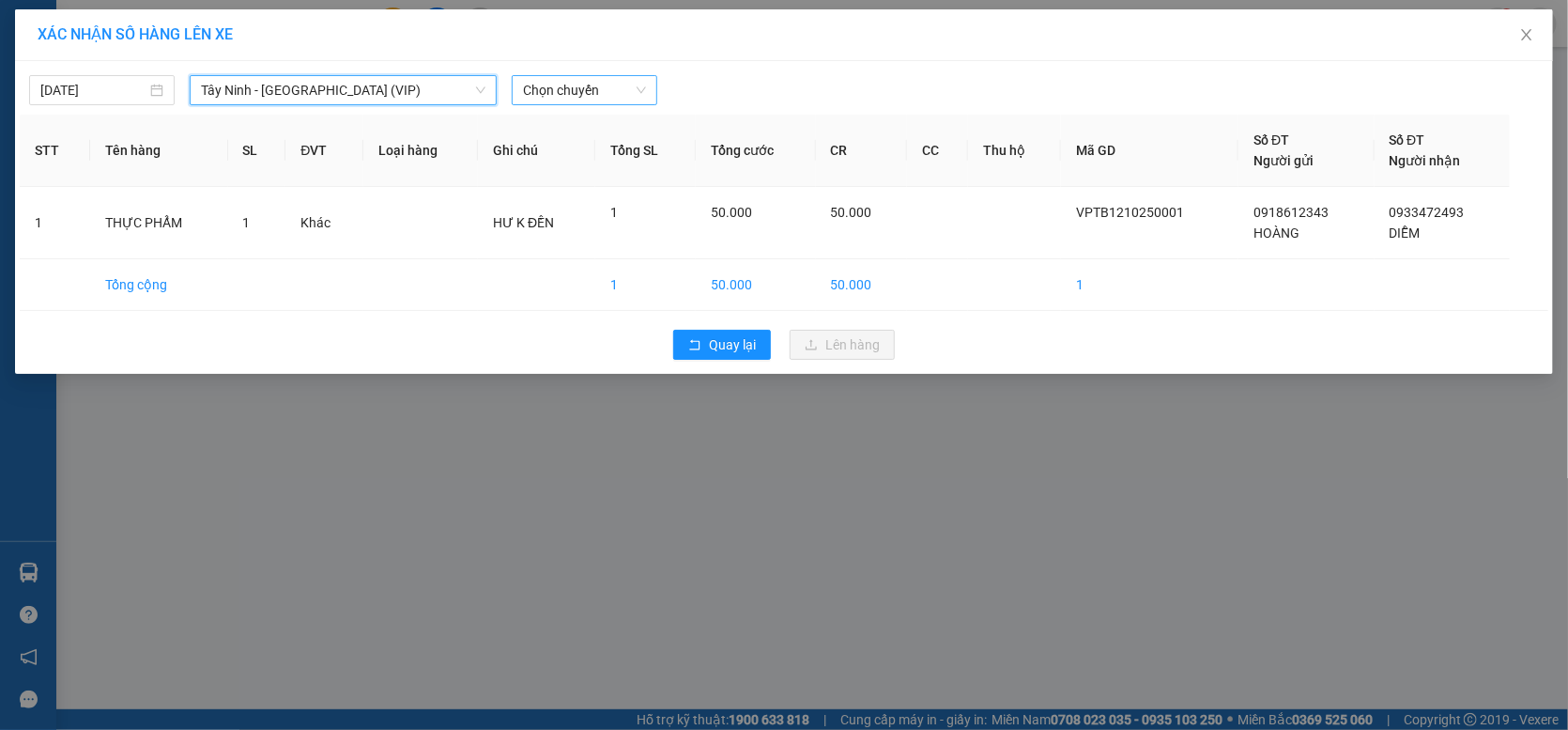
click at [608, 92] on span "Chọn chuyến" at bounding box center [585, 90] width 123 height 28
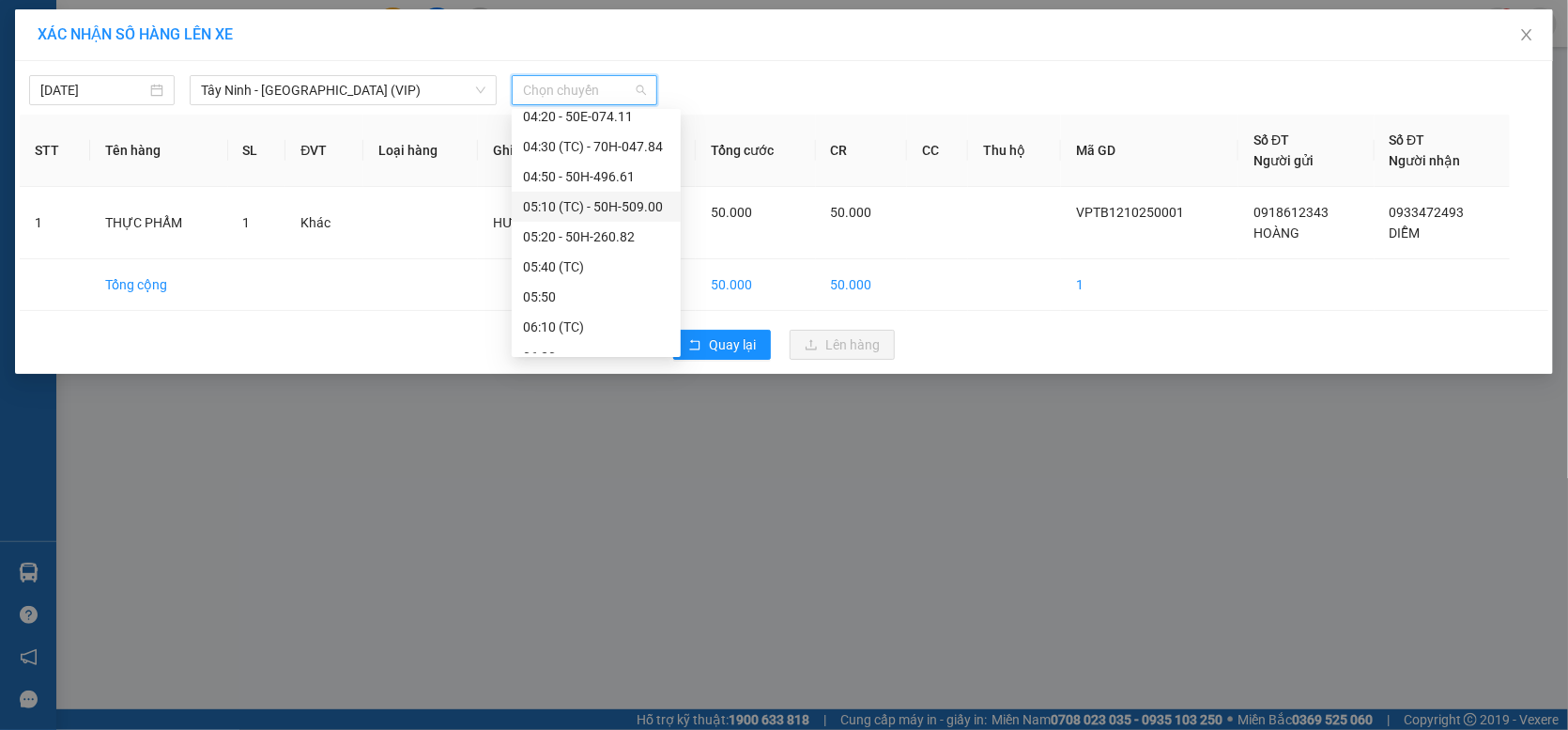
scroll to position [188, 0]
click at [600, 206] on div "04:20 - 50E-074.11" at bounding box center [596, 211] width 146 height 21
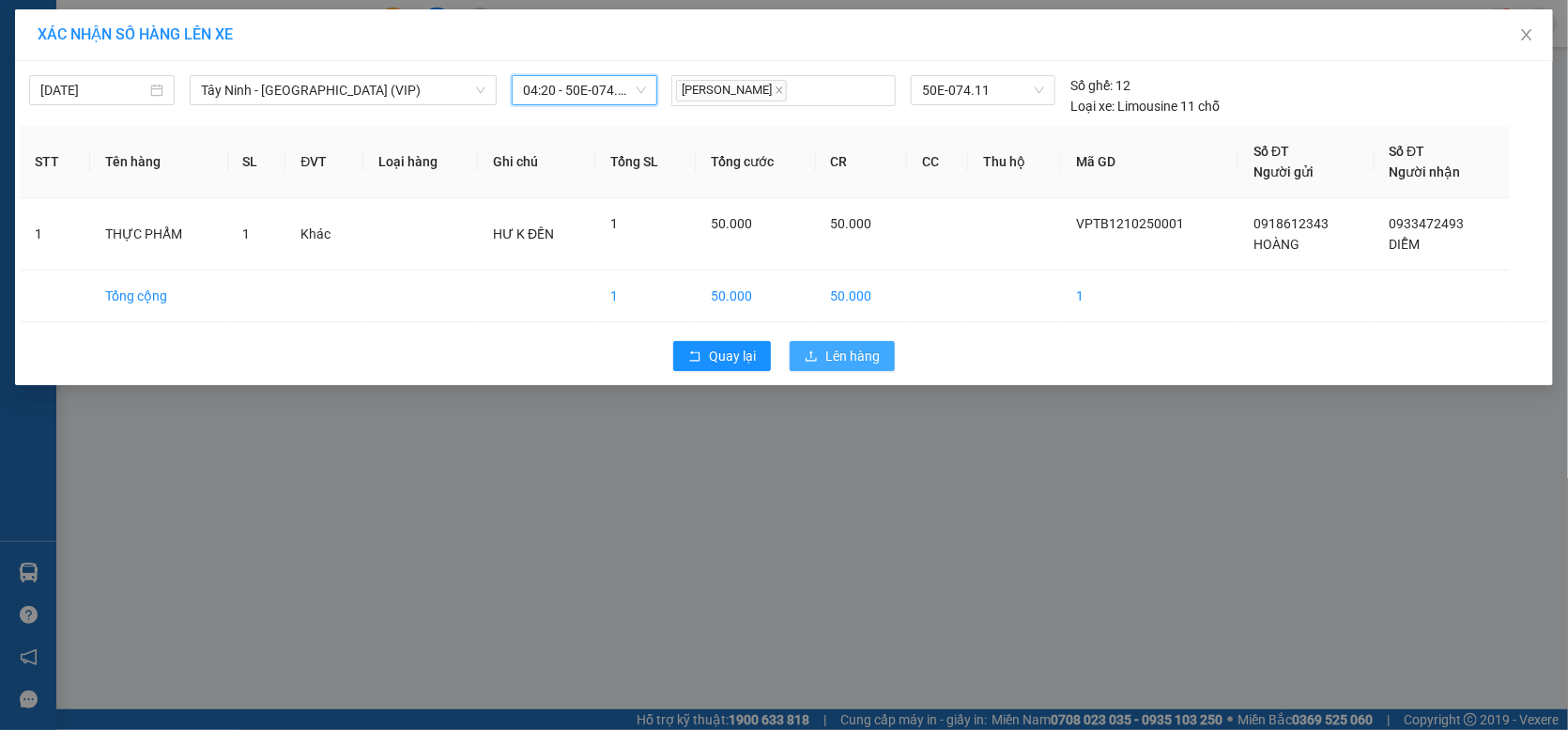
click at [869, 352] on span "Lên hàng" at bounding box center [852, 356] width 54 height 21
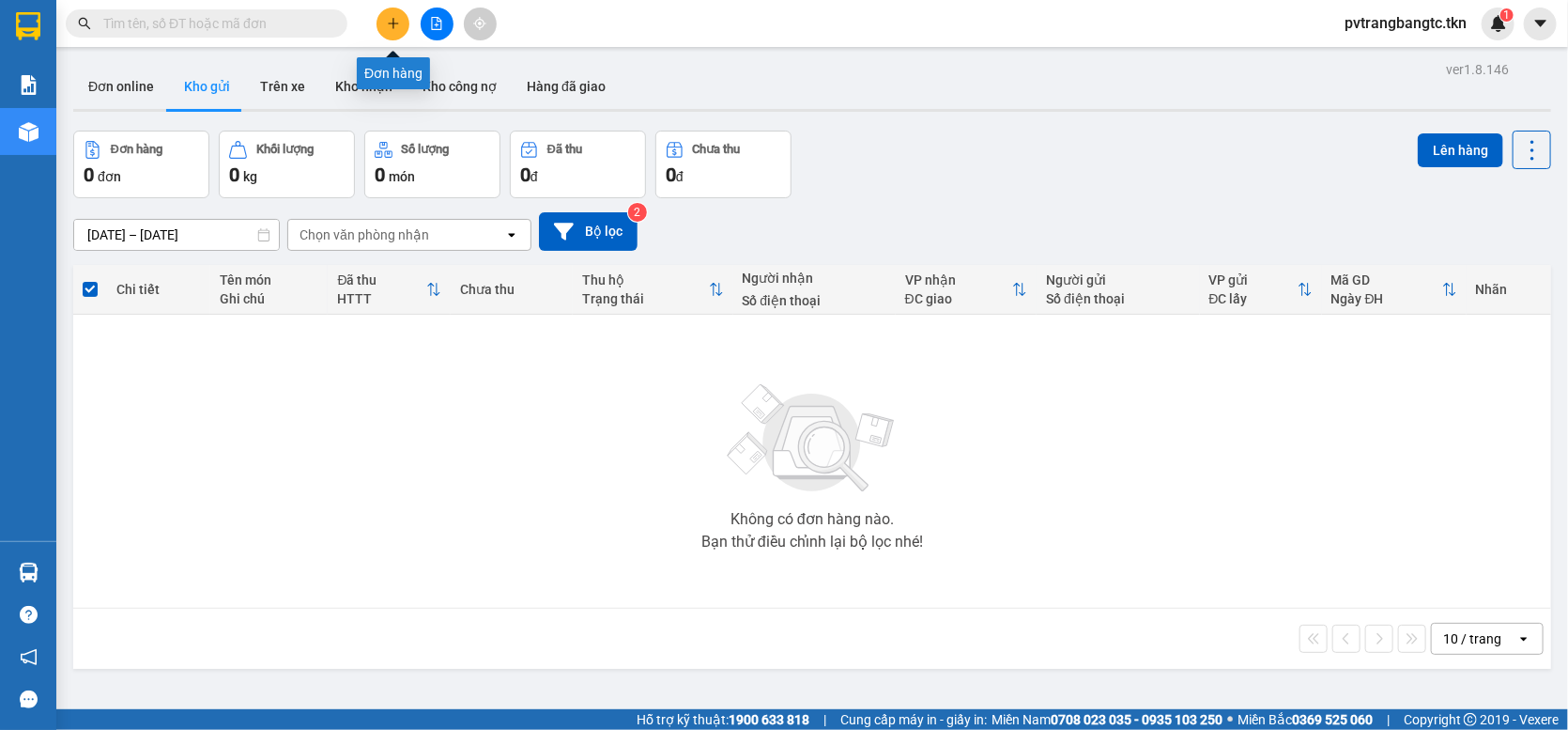
click at [398, 24] on icon "plus" at bounding box center [394, 24] width 13 height 13
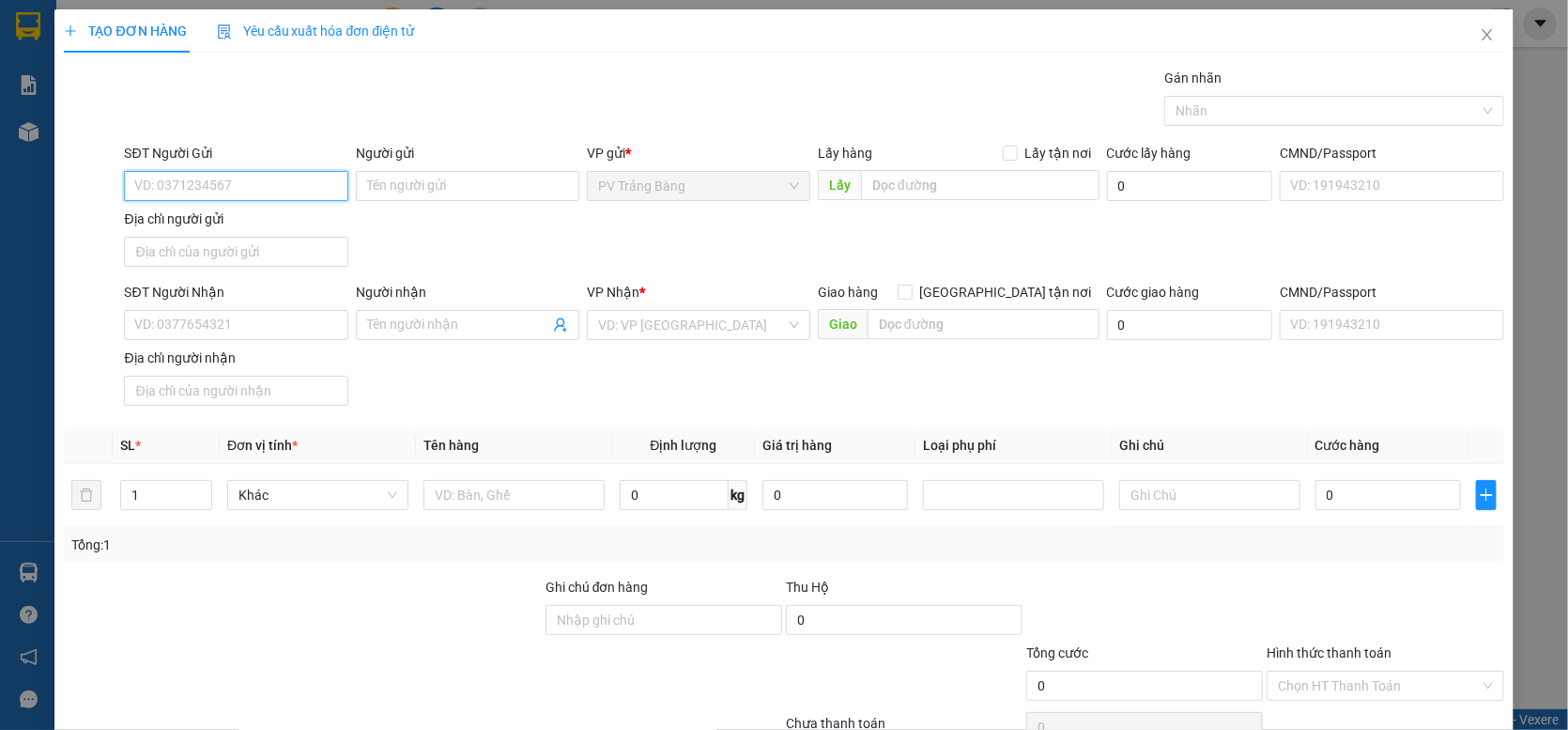
click at [267, 187] on input "SĐT Người Gửi" at bounding box center [235, 186] width 223 height 30
click at [231, 218] on div "0784028398 - TUYẾT" at bounding box center [233, 223] width 199 height 21
type input "0784028398"
type input "TUYẾT"
type input "VP TB"
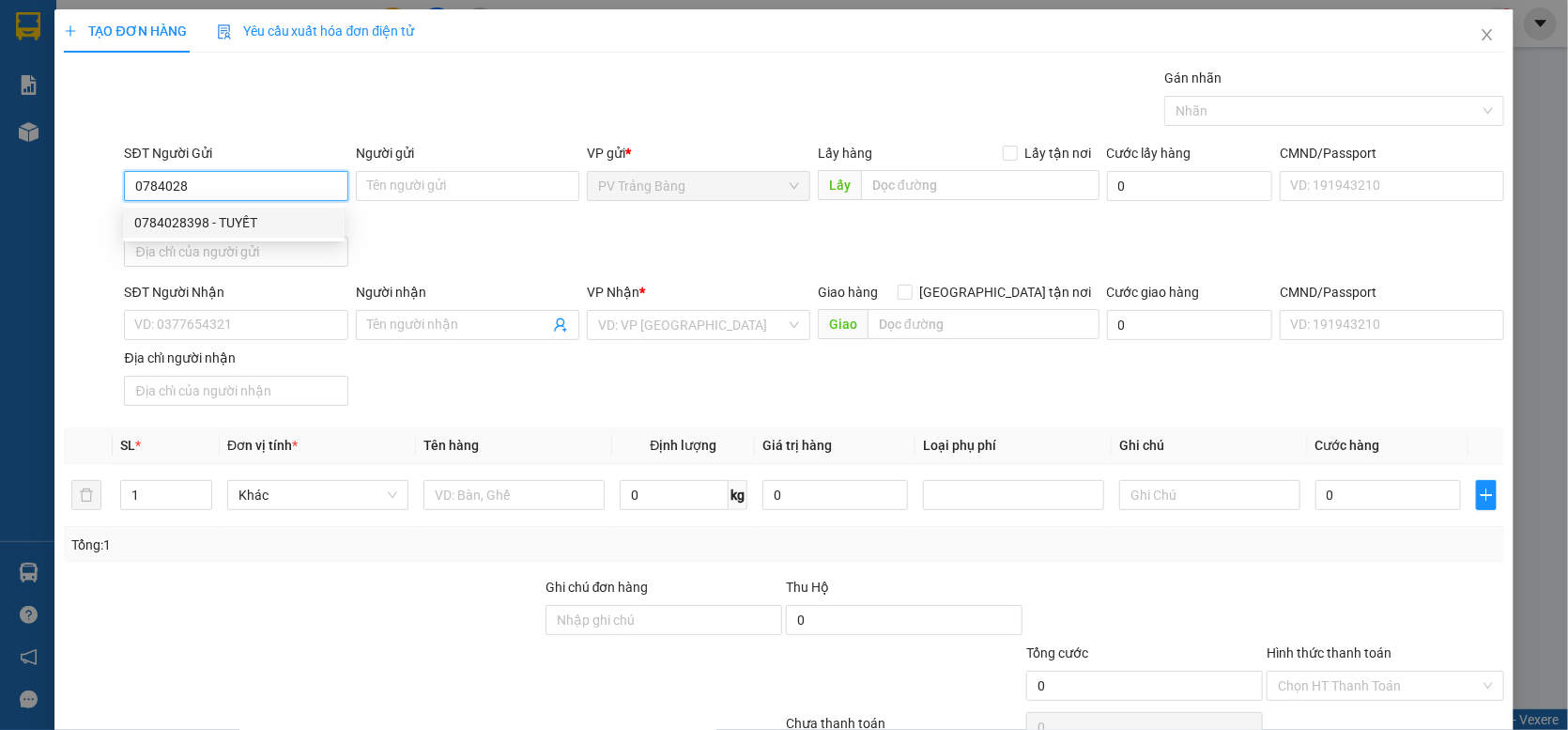
type input "0977450168"
type input "TUYẾT"
type input "bx TN"
type input "40.000"
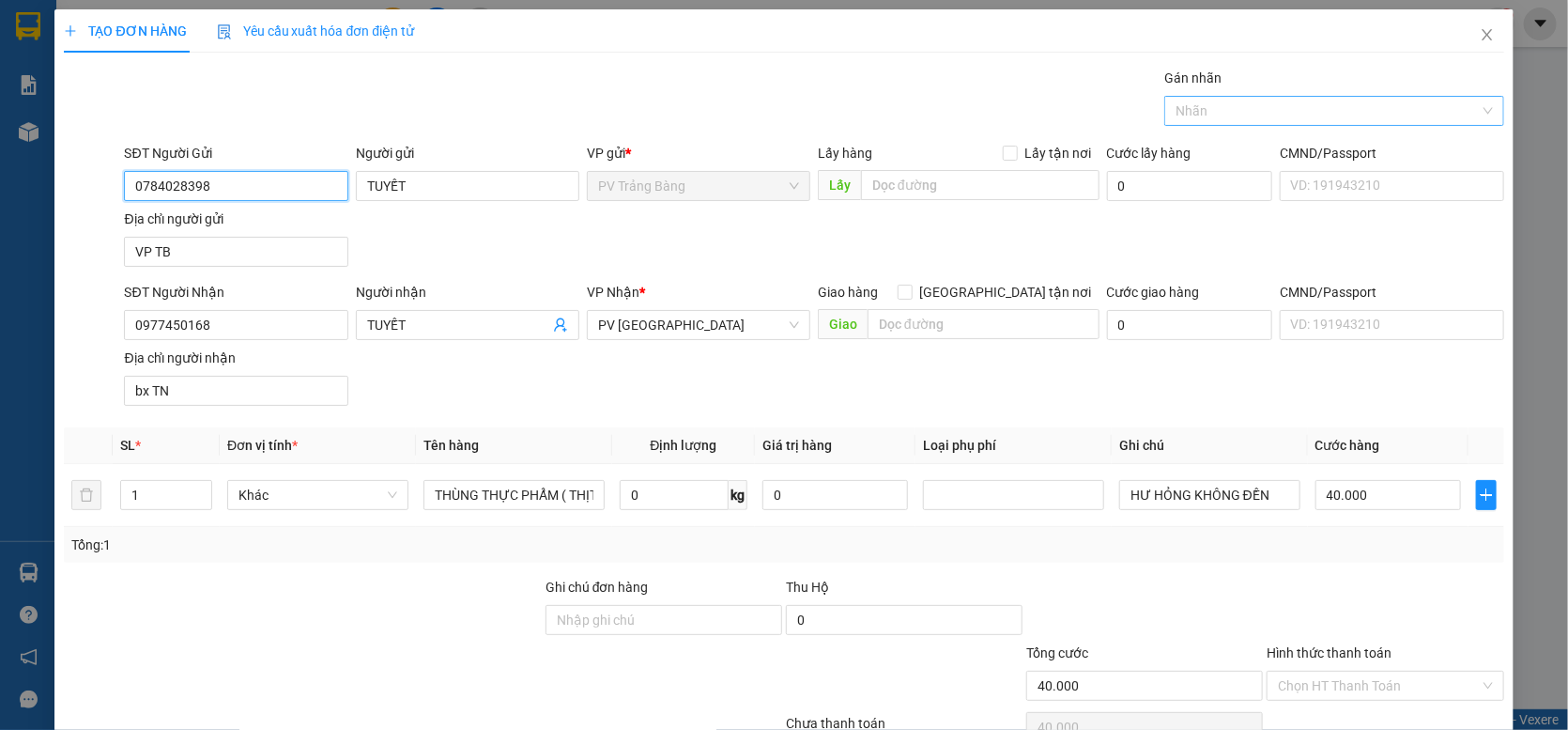
click at [1274, 113] on div at bounding box center [1324, 111] width 310 height 23
type input "0784028398"
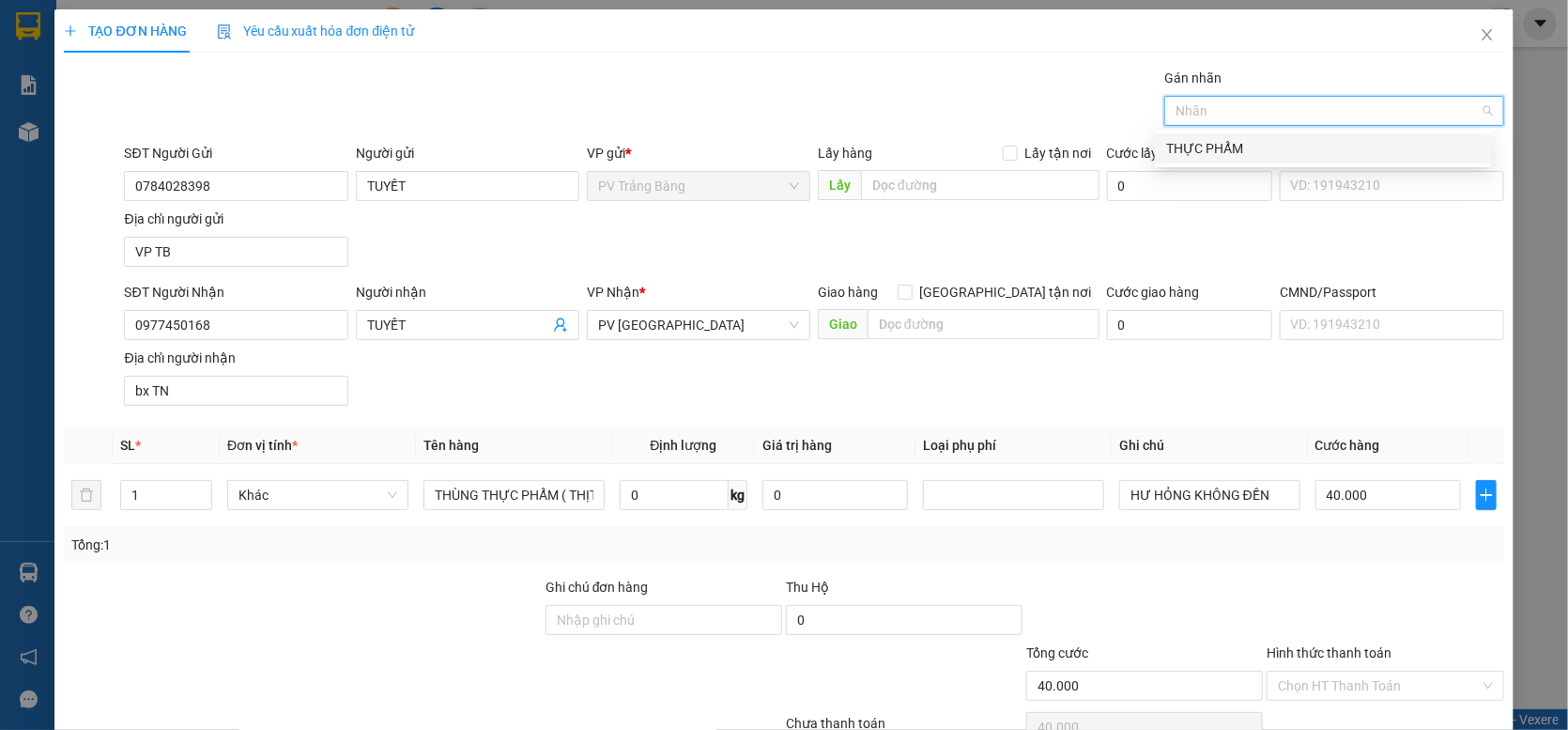
click at [1277, 146] on div "THỰC PHẨM" at bounding box center [1323, 148] width 313 height 21
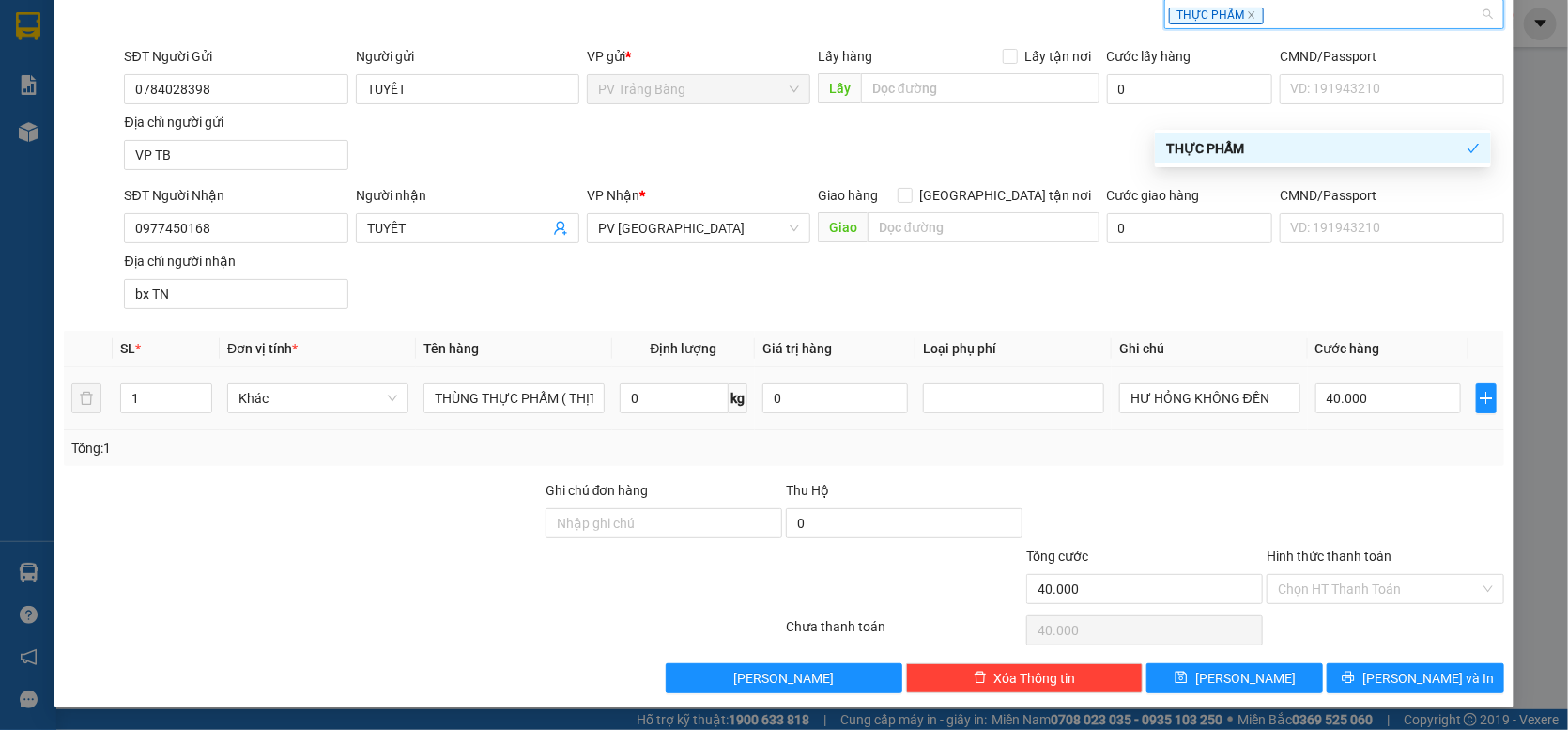
scroll to position [99, 0]
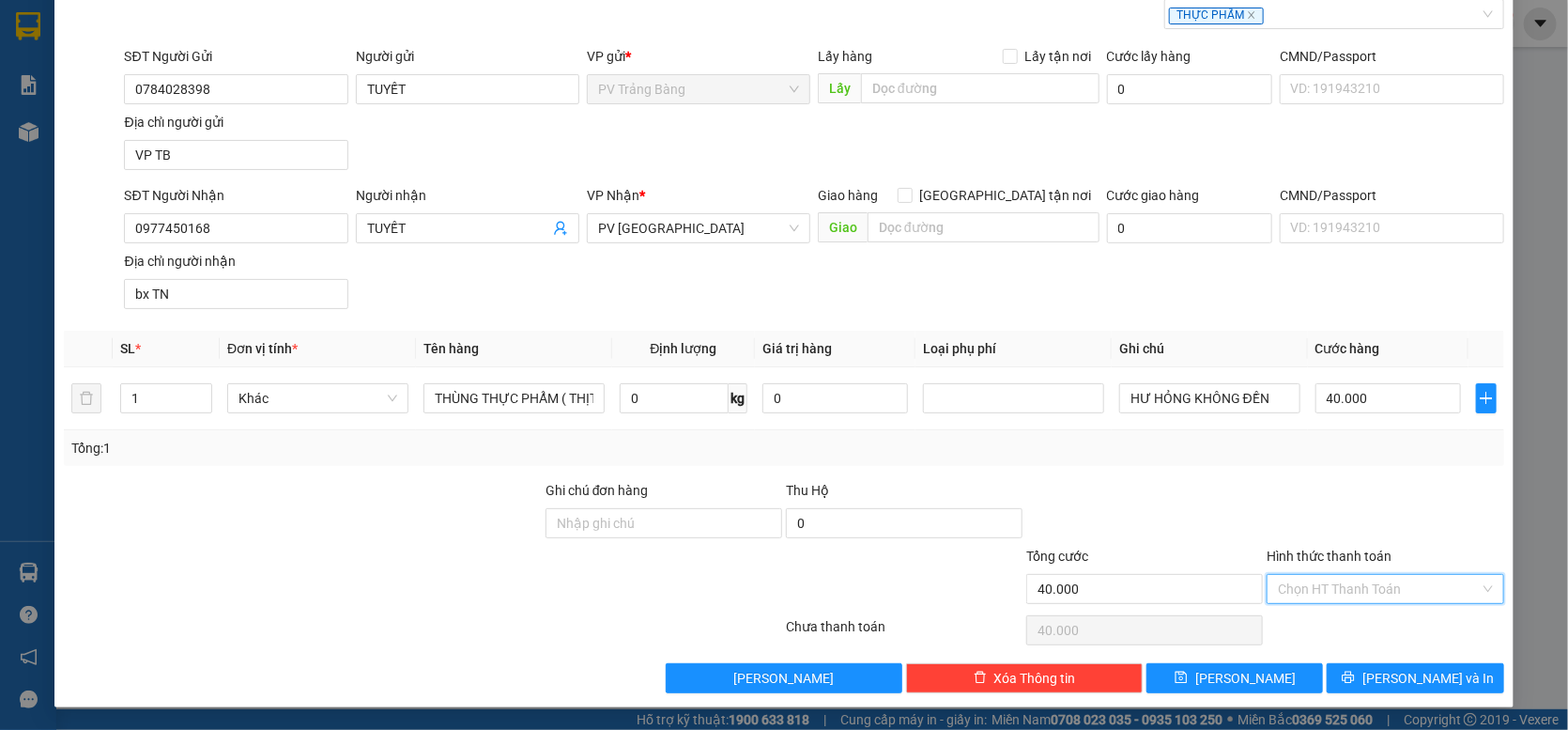
click at [1316, 587] on input "Hình thức thanh toán" at bounding box center [1378, 589] width 201 height 28
click at [1314, 620] on div "Tại văn phòng" at bounding box center [1374, 628] width 213 height 21
type input "0"
click at [1380, 675] on button "[PERSON_NAME] và In" at bounding box center [1415, 678] width 177 height 30
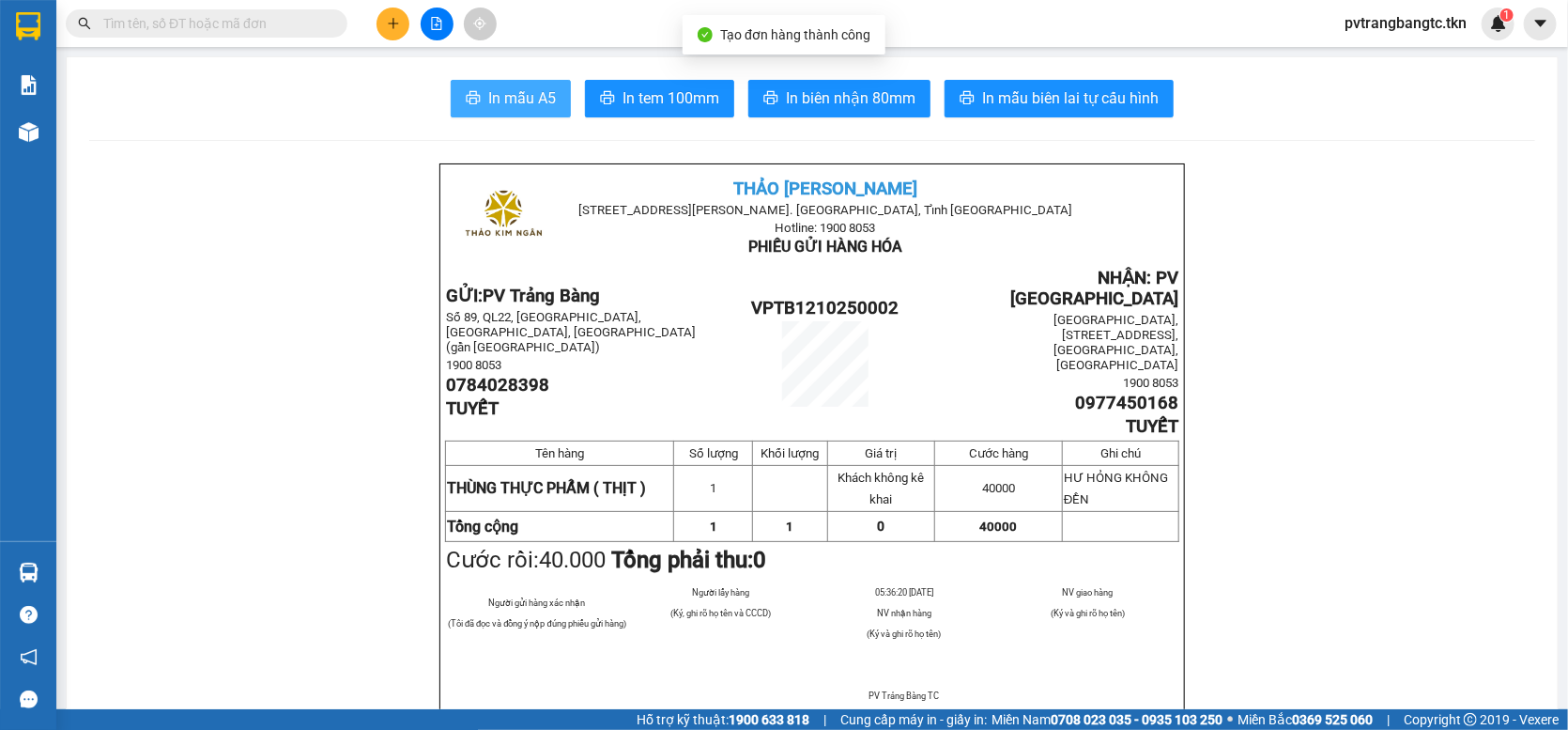
click at [513, 103] on span "In mẫu A5" at bounding box center [521, 98] width 67 height 24
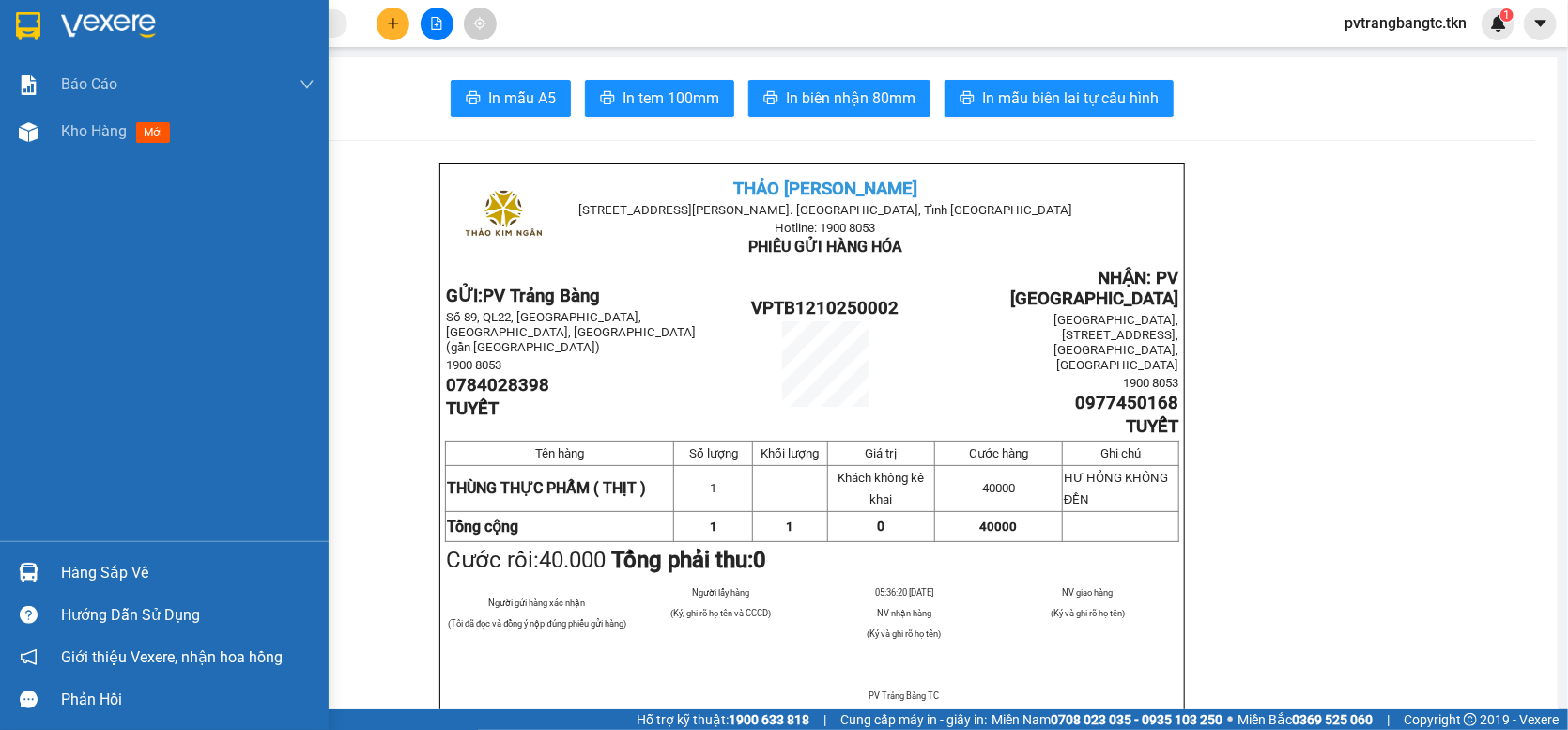
click at [29, 28] on img at bounding box center [28, 27] width 25 height 28
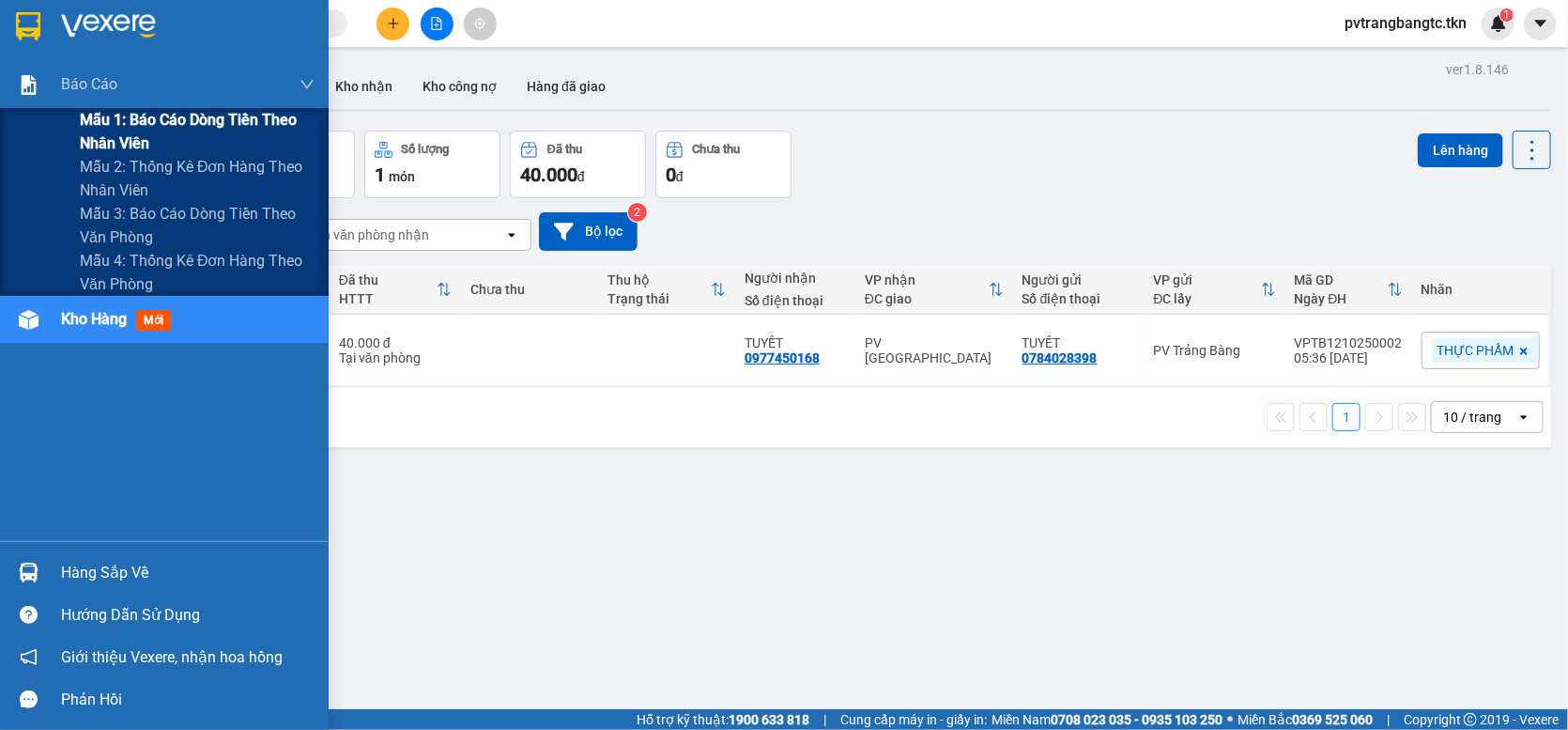
click at [123, 121] on span "Mẫu 1: Báo cáo dòng tiền theo nhân viên" at bounding box center [196, 131] width 234 height 47
